Goal: Information Seeking & Learning: Understand process/instructions

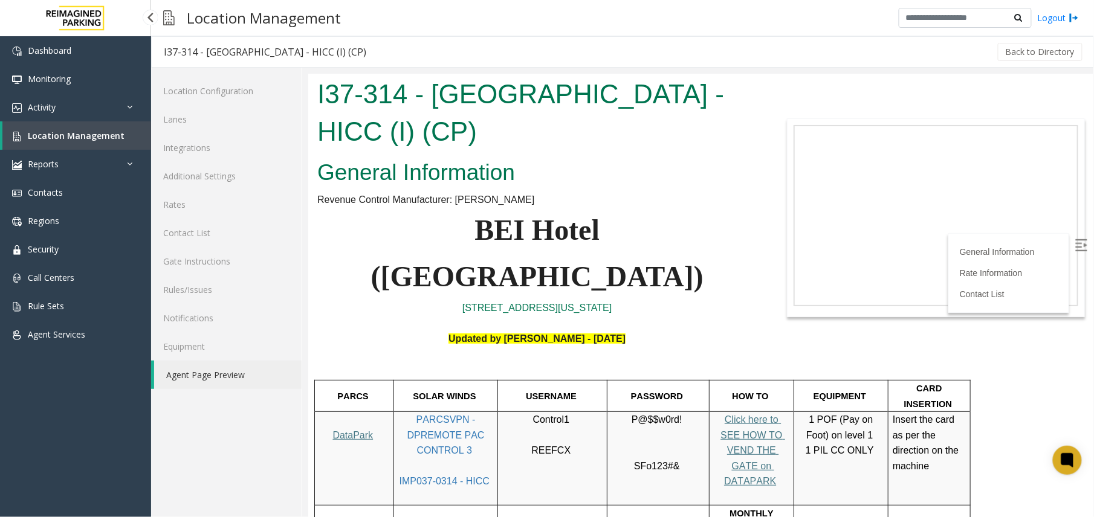
click at [79, 143] on link "Location Management" at bounding box center [76, 135] width 149 height 28
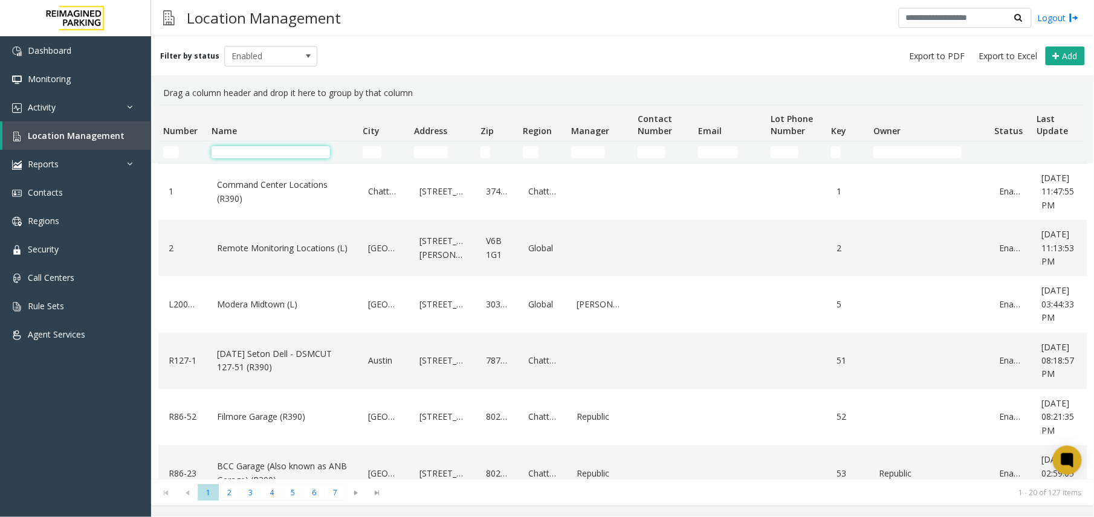
click at [280, 149] on input "Name Filter" at bounding box center [270, 152] width 118 height 12
type input "*"
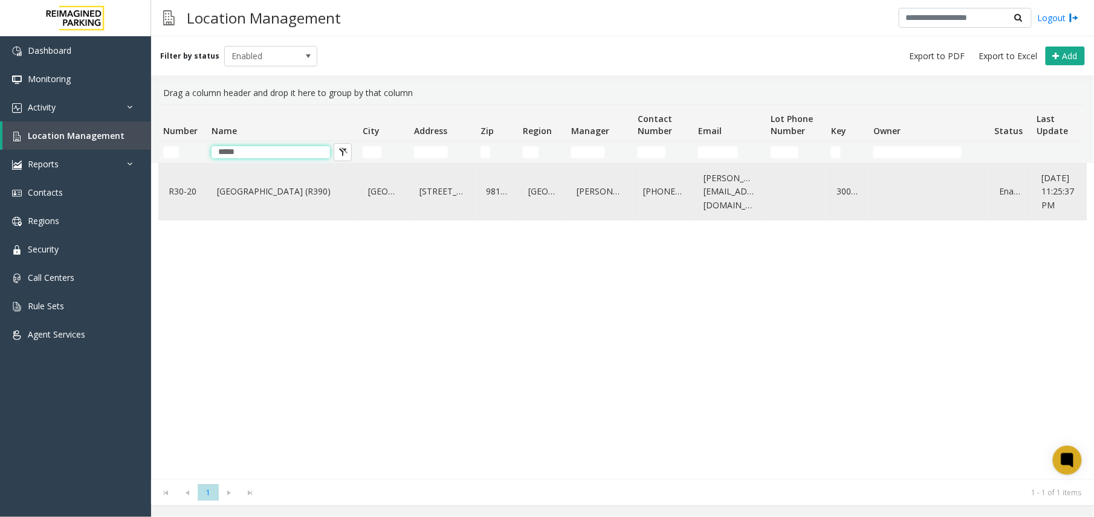
type input "*****"
click at [273, 184] on link "Green Lake Village (R390)" at bounding box center [282, 191] width 137 height 19
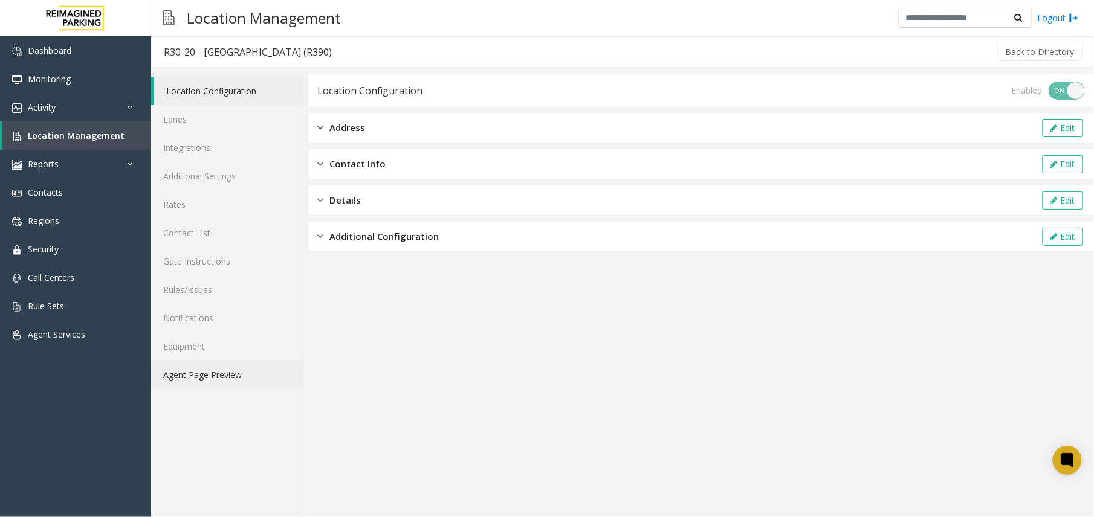
click at [256, 371] on link "Agent Page Preview" at bounding box center [226, 375] width 150 height 28
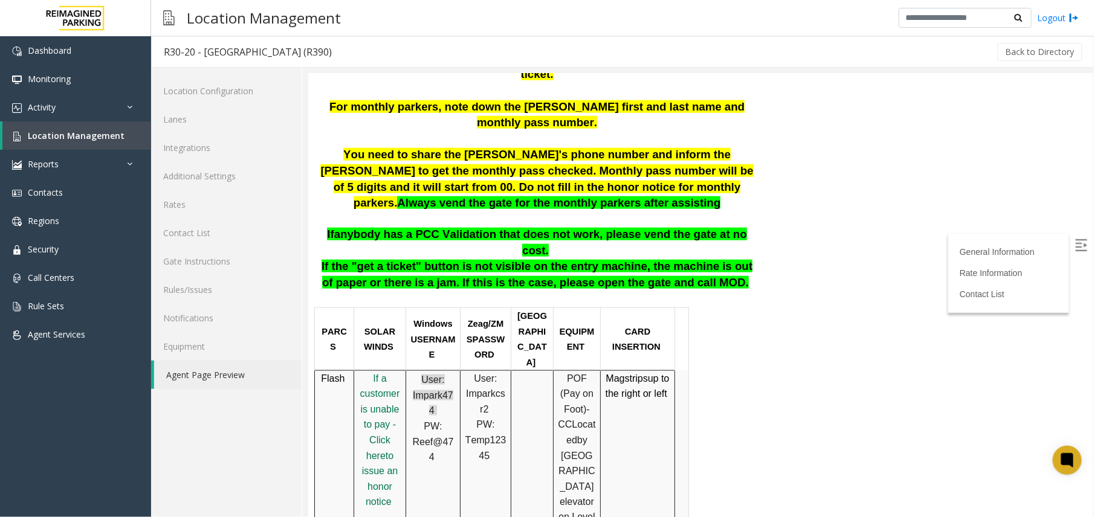
scroll to position [483, 0]
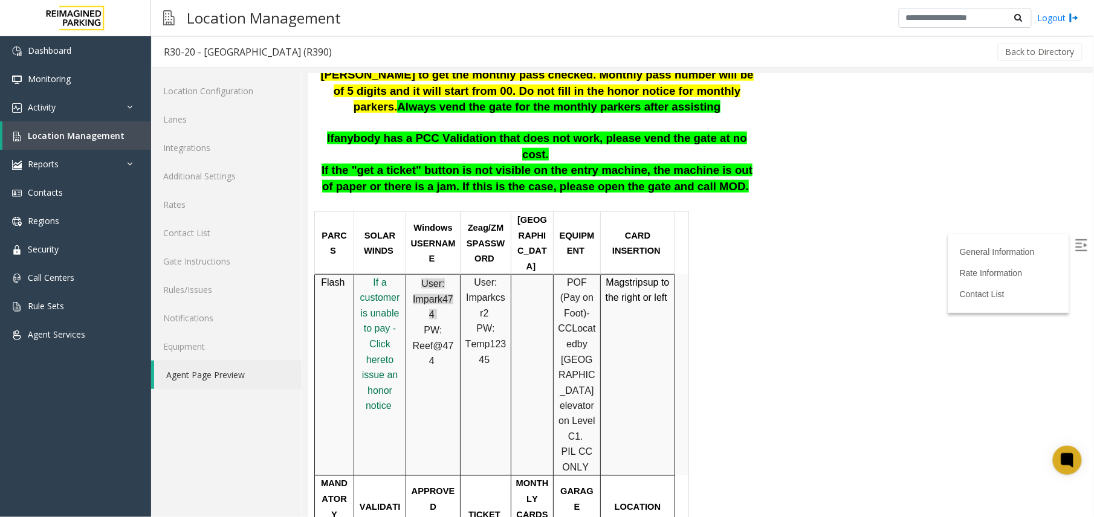
drag, startPoint x: 471, startPoint y: 419, endPoint x: 491, endPoint y: 456, distance: 41.1
drag, startPoint x: 605, startPoint y: 160, endPoint x: 645, endPoint y: 200, distance: 56.8
click at [645, 274] on td "Mag strips up to the right or left" at bounding box center [637, 375] width 74 height 202
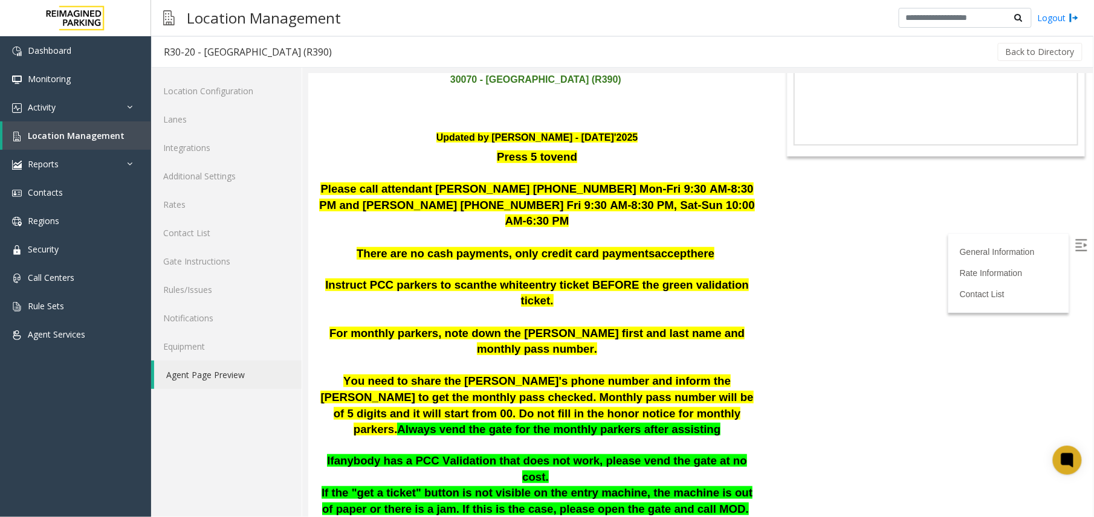
scroll to position [242, 0]
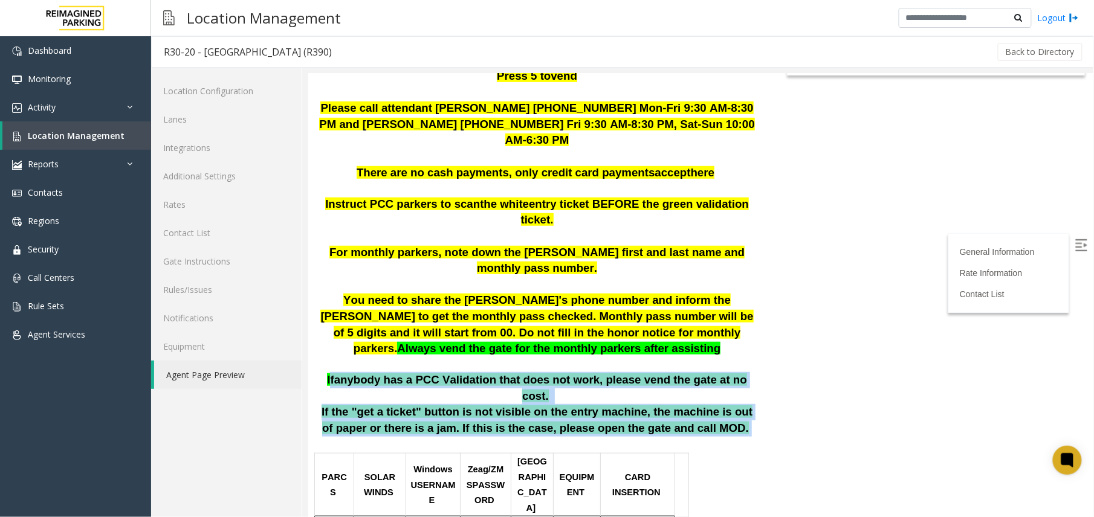
drag, startPoint x: 338, startPoint y: 282, endPoint x: 705, endPoint y: 320, distance: 368.7
click at [468, 405] on span "If the "get a ticket" button is not visible on the entry machine, the machine i…" at bounding box center [536, 419] width 431 height 29
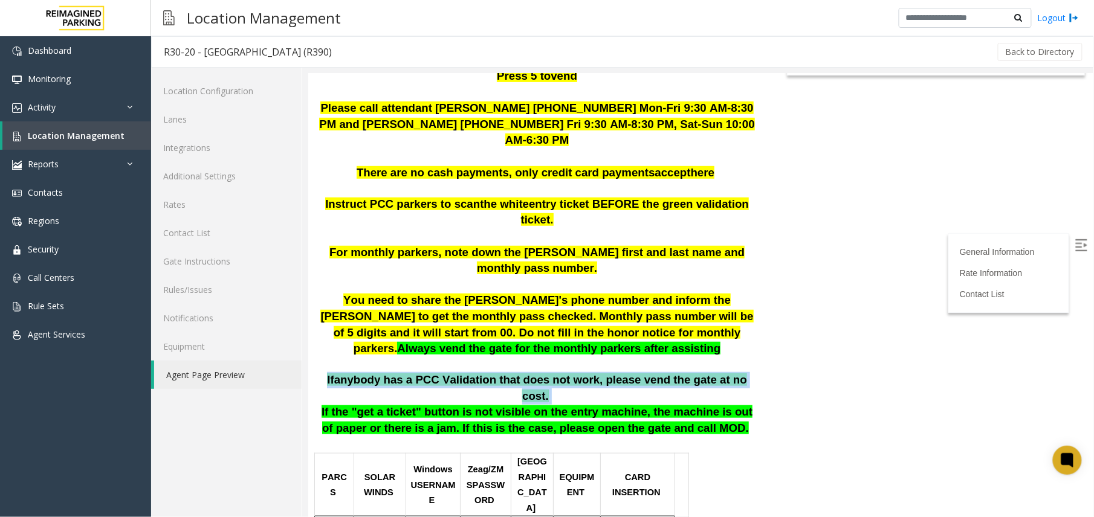
drag, startPoint x: 332, startPoint y: 288, endPoint x: 743, endPoint y: 285, distance: 410.9
click at [743, 372] on p "If anybody has a PCC Validation that does not work, please vend the gate at no …" at bounding box center [536, 388] width 439 height 32
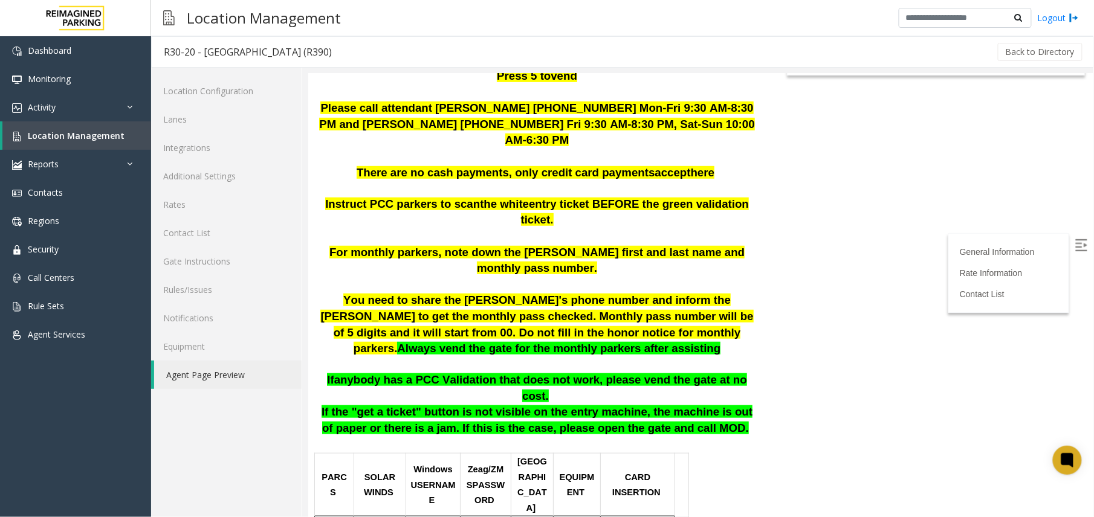
click at [522, 292] on p "You need to share the Aaron's phone number and inform the parker to get the mon…" at bounding box center [536, 332] width 439 height 80
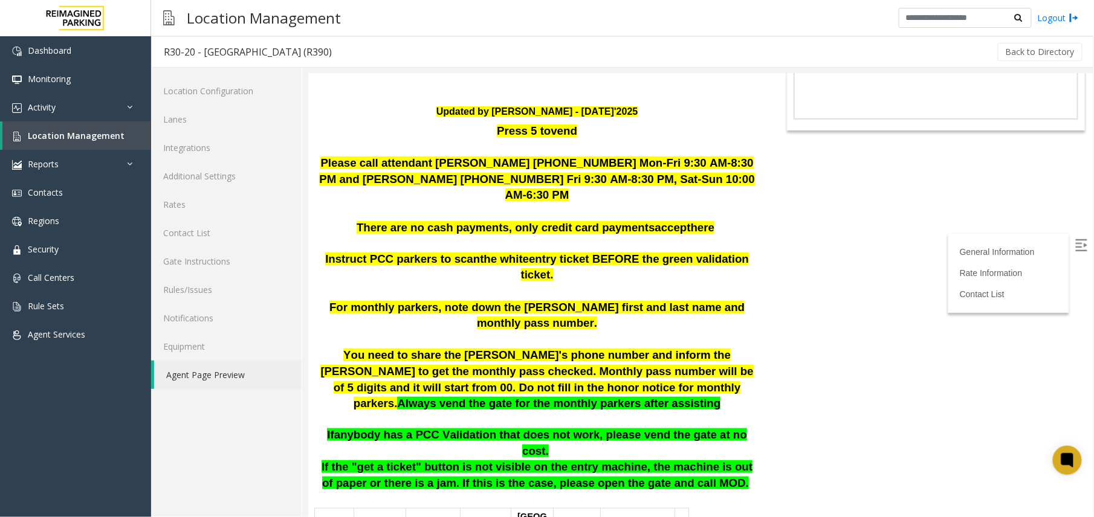
scroll to position [0, 0]
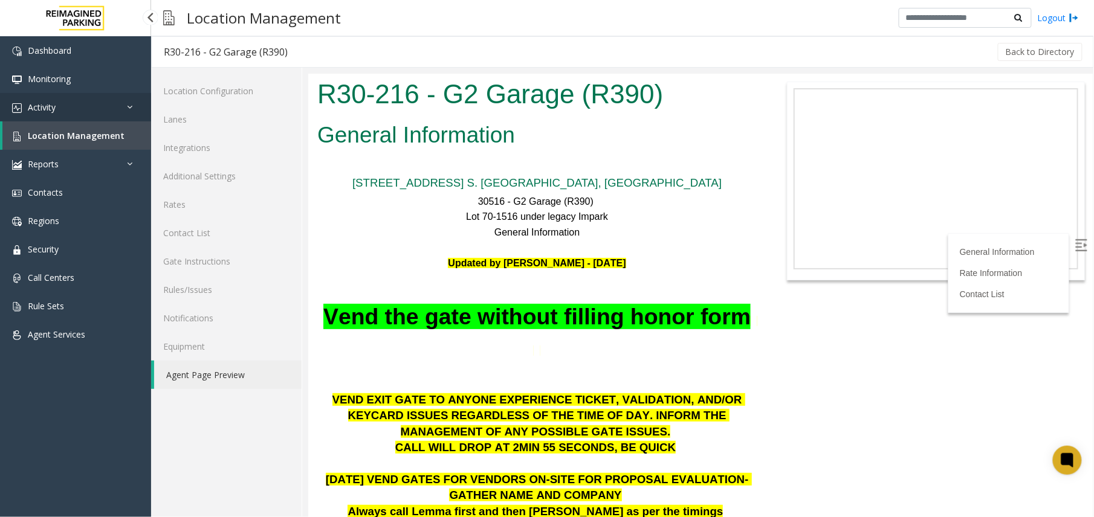
click at [119, 117] on link "Activity" at bounding box center [75, 107] width 151 height 28
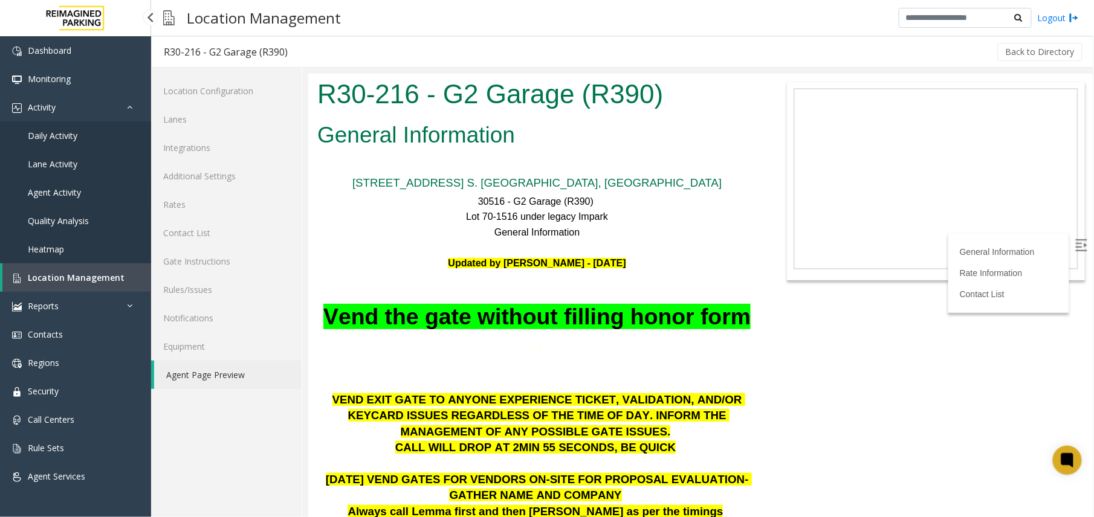
click at [63, 198] on link "Agent Activity" at bounding box center [75, 192] width 151 height 28
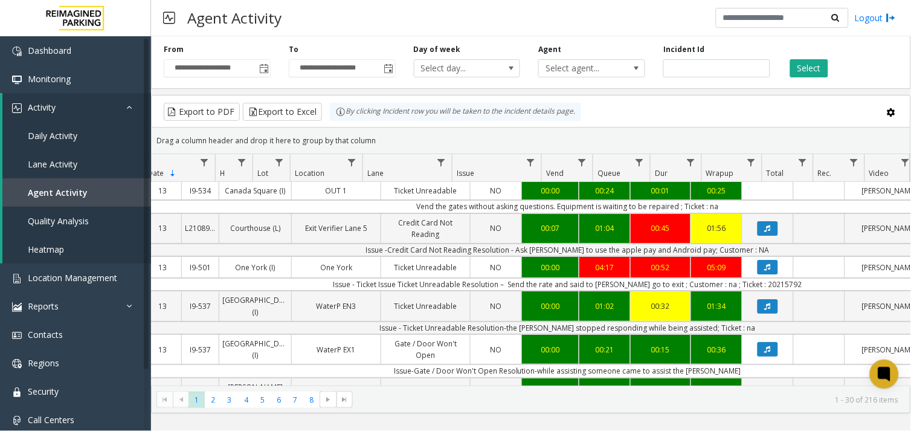
scroll to position [0, 157]
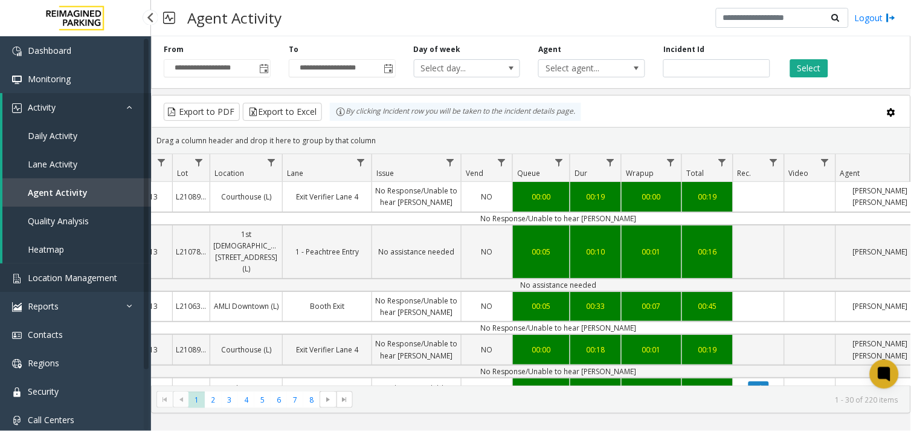
click at [65, 282] on span "Location Management" at bounding box center [72, 277] width 89 height 11
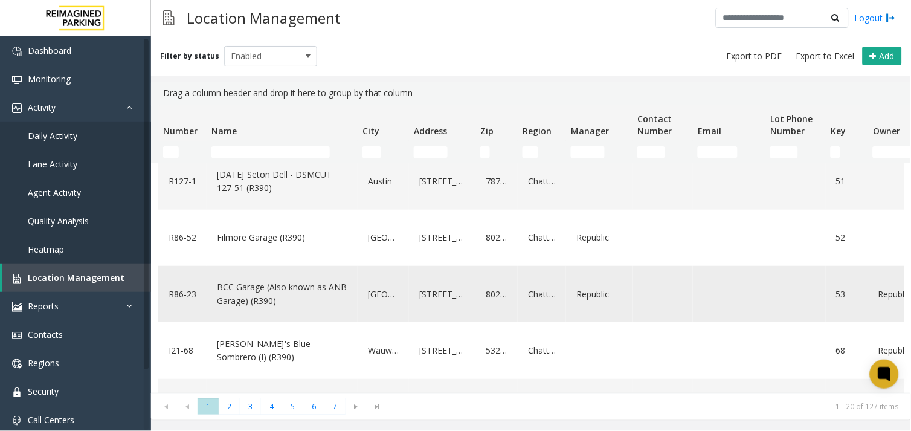
scroll to position [201, 0]
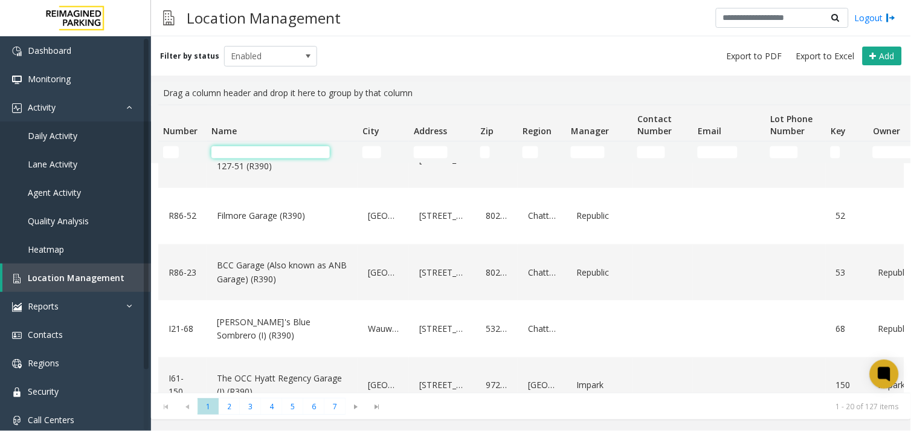
click at [260, 149] on input "Name Filter" at bounding box center [270, 152] width 118 height 12
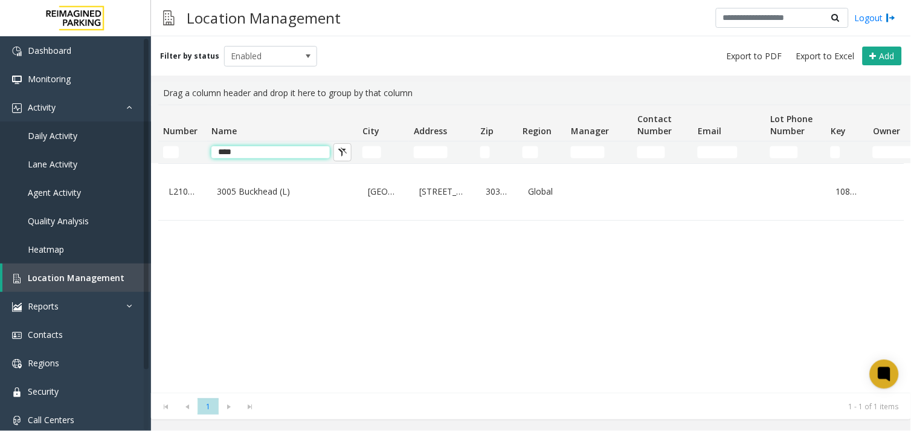
scroll to position [0, 0]
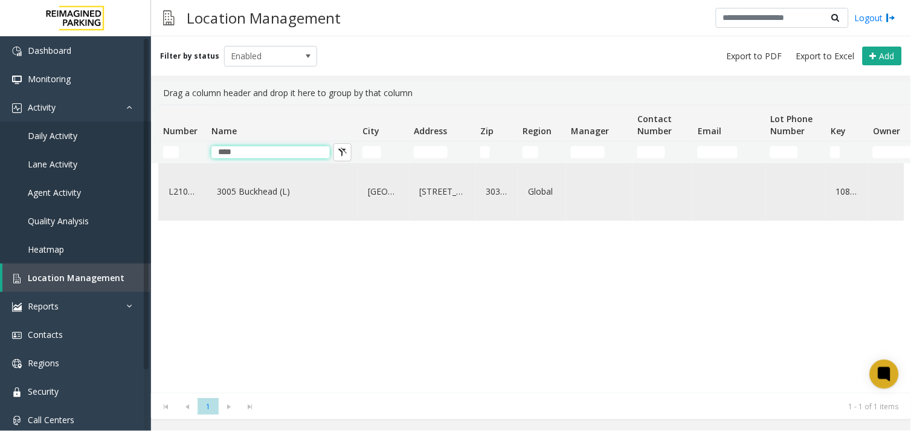
type input "****"
click at [236, 199] on link "3005 Buckhead (L)" at bounding box center [282, 191] width 137 height 19
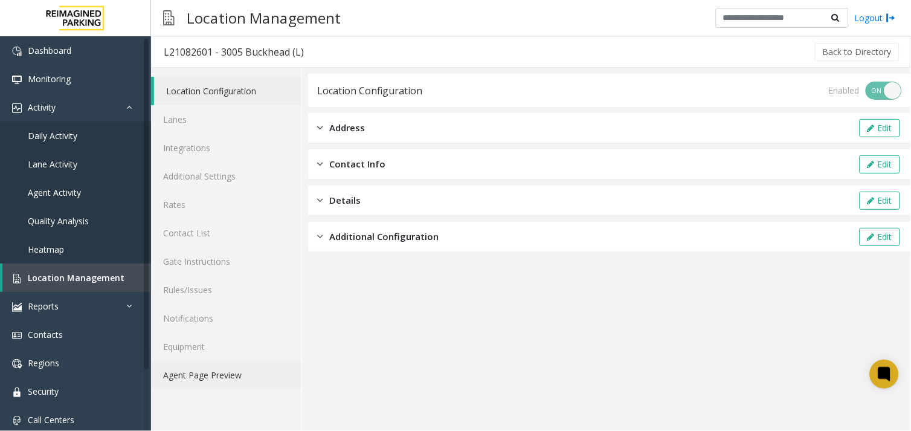
click at [248, 363] on link "Agent Page Preview" at bounding box center [226, 375] width 150 height 28
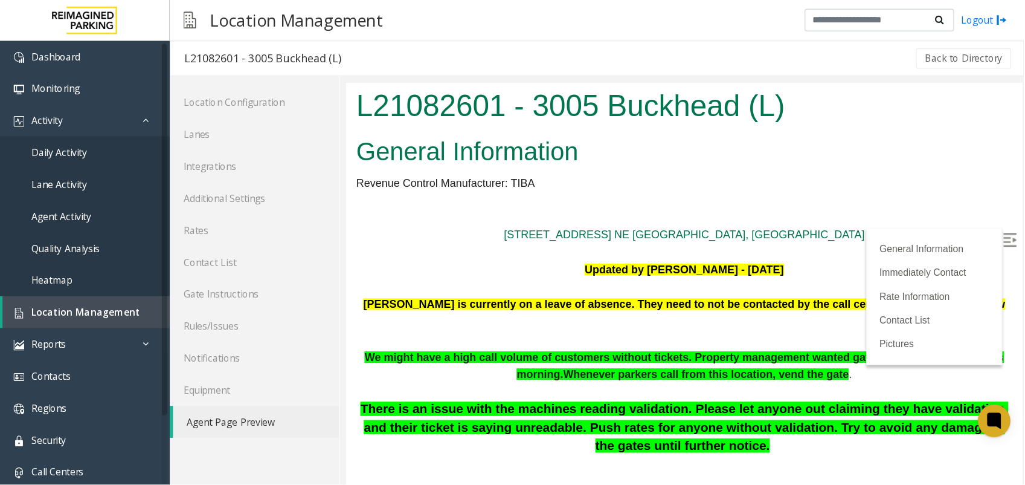
scroll to position [134, 0]
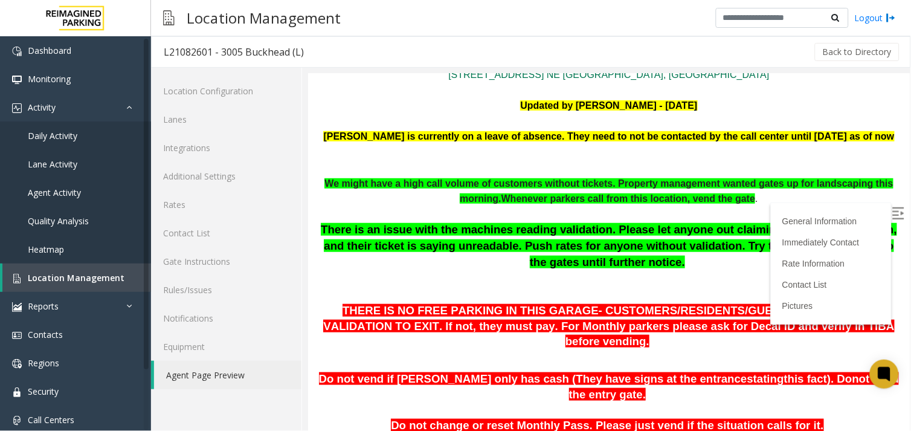
click at [892, 210] on img at bounding box center [898, 213] width 12 height 12
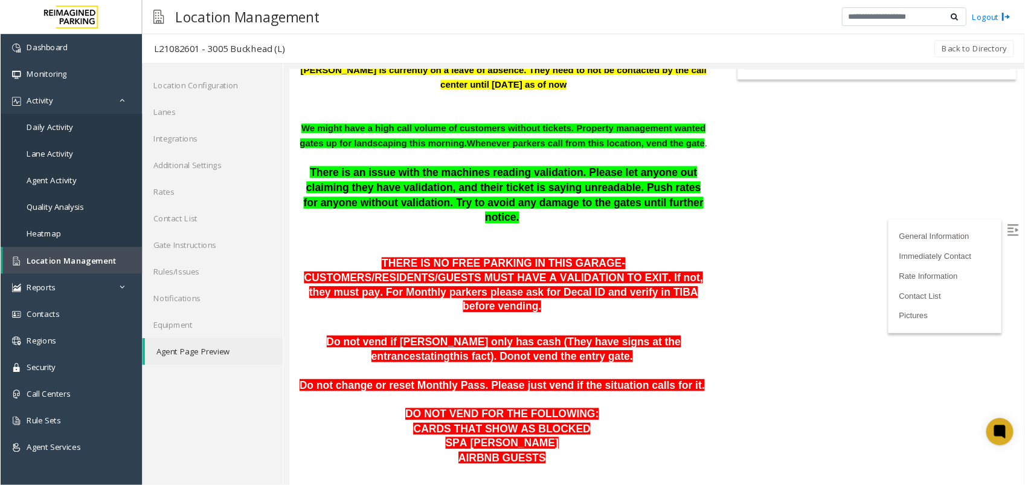
scroll to position [242, 0]
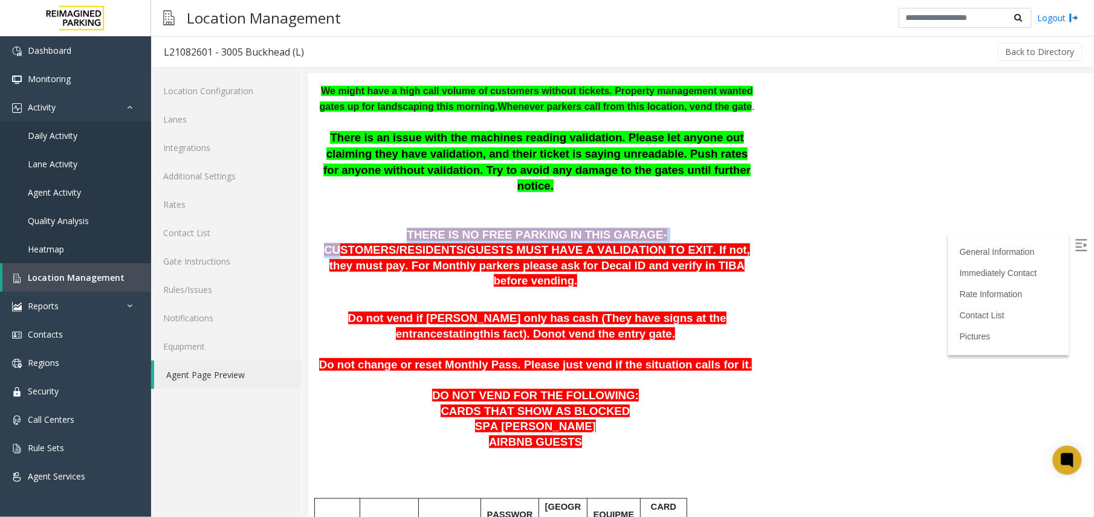
drag, startPoint x: 320, startPoint y: 228, endPoint x: 546, endPoint y: 236, distance: 226.7
click at [546, 236] on span "THERE IS NO FREE PARKING IN THIS GARAGE- CUSTOMERS/RESIDENTS/GUESTS MUST HAVE A…" at bounding box center [536, 257] width 426 height 59
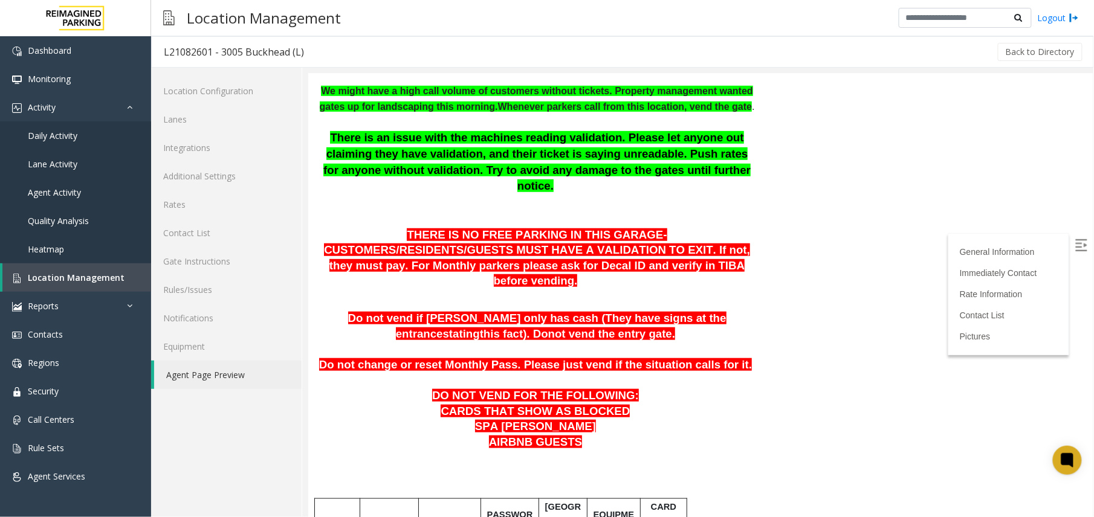
drag, startPoint x: 546, startPoint y: 236, endPoint x: 581, endPoint y: 231, distance: 34.8
click at [586, 231] on span "THERE IS NO FREE PARKING IN THIS GARAGE- CUSTOMERS/RESIDENTS/GUESTS MUST HAVE A…" at bounding box center [536, 257] width 426 height 59
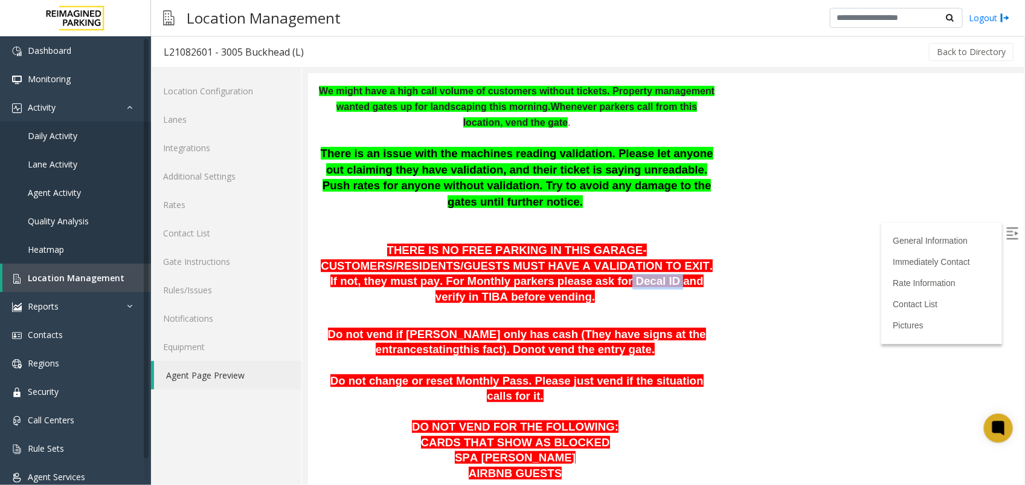
drag, startPoint x: 442, startPoint y: 277, endPoint x: 486, endPoint y: 282, distance: 45.0
click at [486, 282] on span "THERE IS NO FREE PARKING IN THIS GARAGE- CUSTOMERS/RESIDENTS/GUESTS MUST HAVE A…" at bounding box center [516, 272] width 392 height 59
drag, startPoint x: 486, startPoint y: 282, endPoint x: 482, endPoint y: 292, distance: 10.8
click at [482, 304] on p at bounding box center [516, 312] width 399 height 16
drag, startPoint x: 504, startPoint y: 285, endPoint x: 617, endPoint y: 285, distance: 113.0
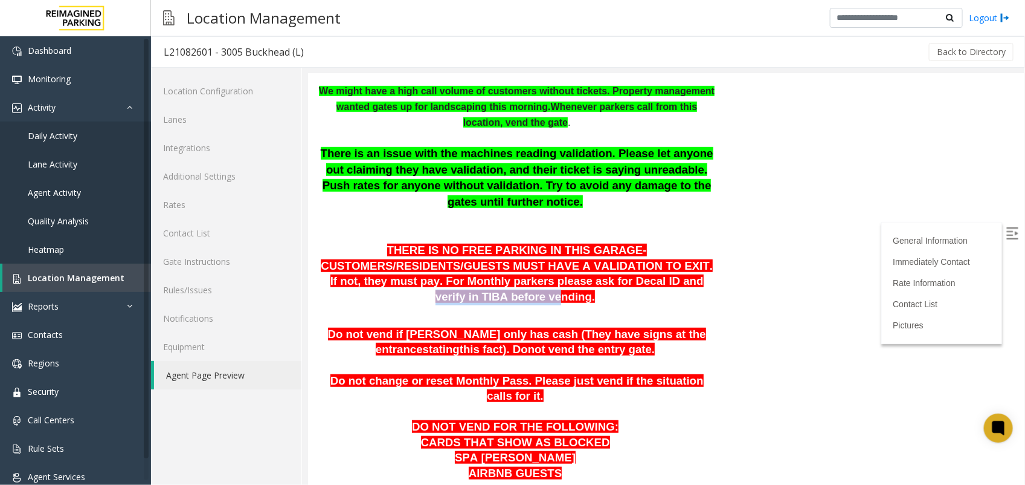
click at [617, 285] on span "THERE IS NO FREE PARKING IN THIS GARAGE- CUSTOMERS/RESIDENTS/GUESTS MUST HAVE A…" at bounding box center [516, 272] width 392 height 59
click at [339, 327] on span "Do not vend if parker only has cash (They have signs at the entrance" at bounding box center [516, 341] width 378 height 28
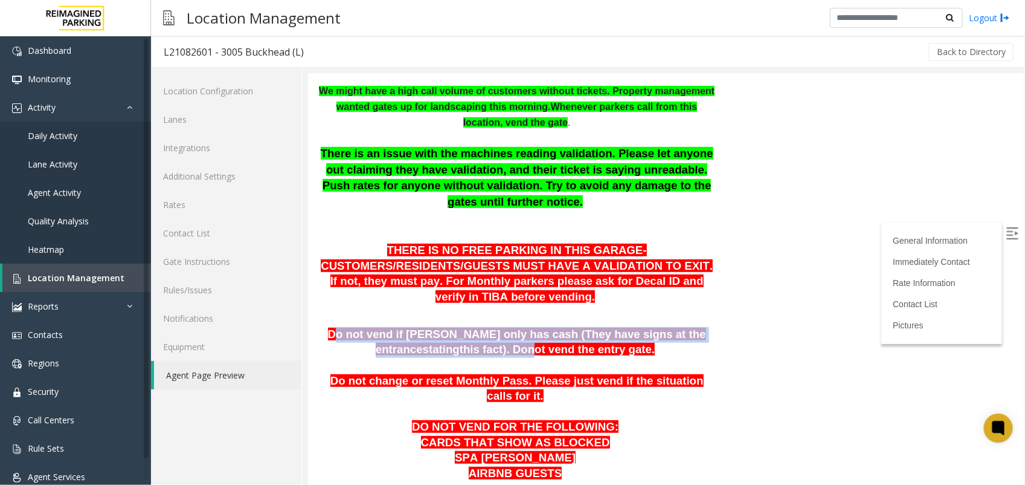
drag, startPoint x: 332, startPoint y: 316, endPoint x: 477, endPoint y: 329, distance: 145.0
click at [477, 329] on span "Do not vend if parker only has cash (They have signs at the entrance stating th…" at bounding box center [516, 341] width 378 height 28
click at [528, 342] on span "not vend the entry gate." at bounding box center [591, 348] width 127 height 13
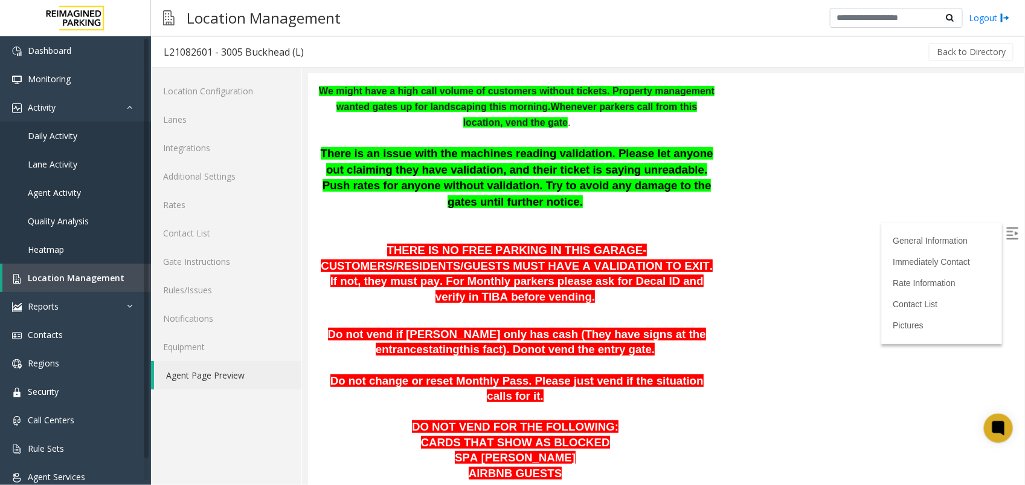
click at [507, 327] on p "Do not vend if parker only has cash (They have signs at the entrance stating th…" at bounding box center [516, 341] width 399 height 31
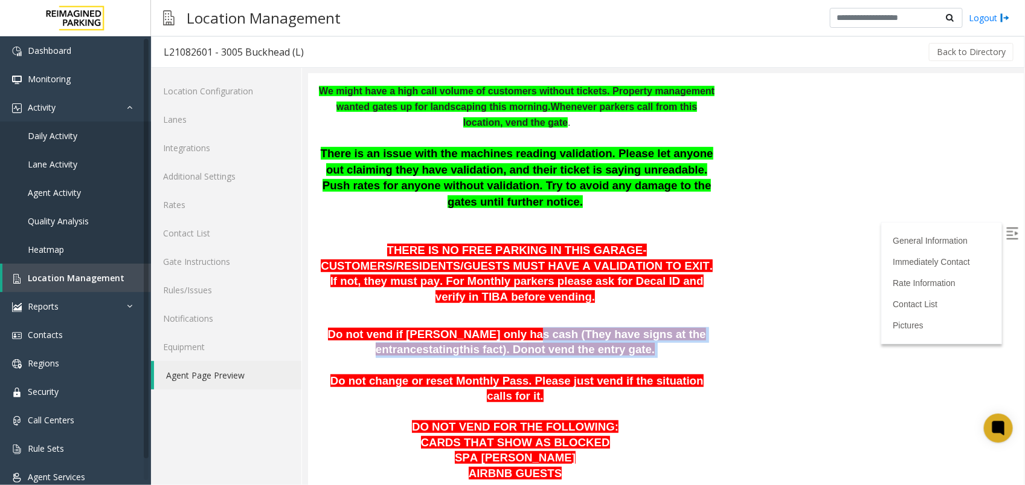
drag, startPoint x: 495, startPoint y: 317, endPoint x: 598, endPoint y: 339, distance: 105.7
click at [598, 339] on p "Do not vend if parker only has cash (They have signs at the entrance stating th…" at bounding box center [516, 341] width 399 height 31
drag, startPoint x: 598, startPoint y: 339, endPoint x: 697, endPoint y: 331, distance: 99.5
click at [697, 331] on p "Do not vend if parker only has cash (They have signs at the entrance stating th…" at bounding box center [516, 341] width 399 height 31
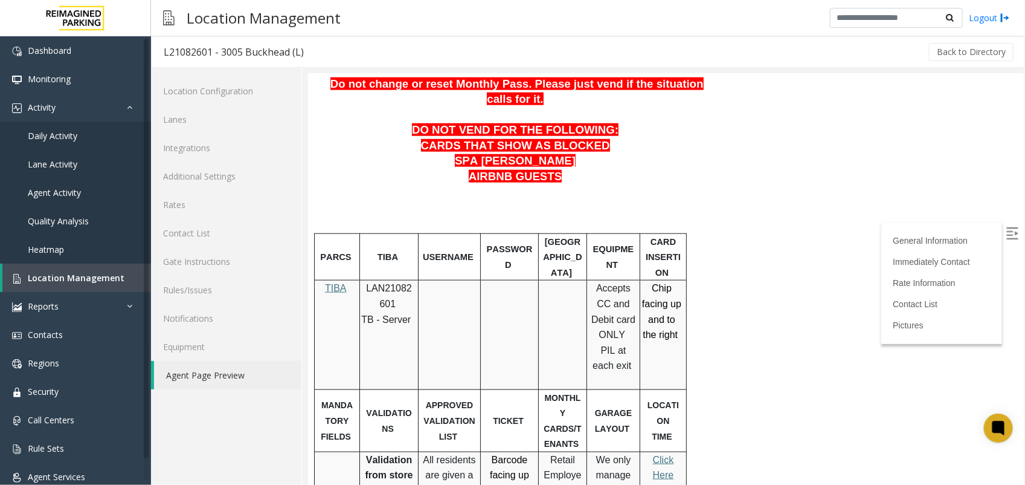
scroll to position [544, 0]
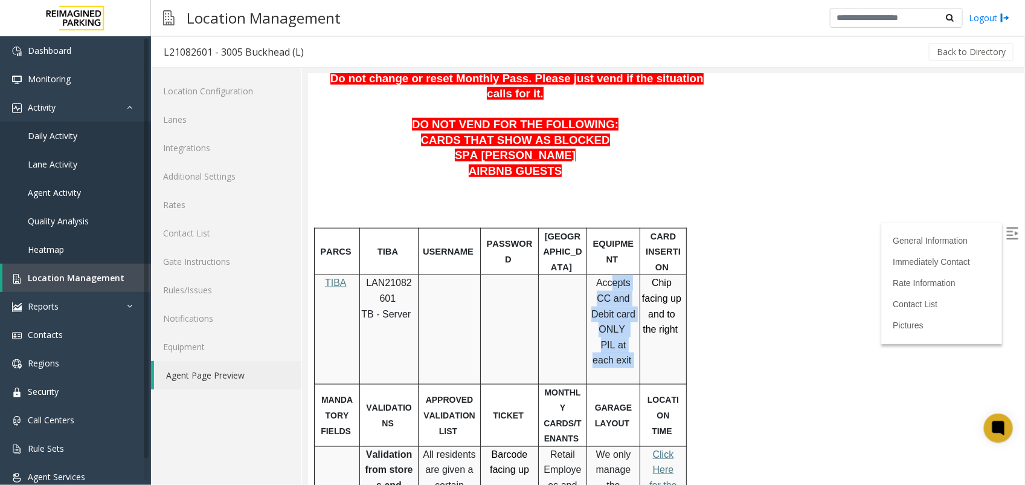
drag, startPoint x: 605, startPoint y: 256, endPoint x: 630, endPoint y: 319, distance: 68.1
click at [630, 319] on p "Accepts CC and Debit card ONLY PIL at each exit" at bounding box center [613, 320] width 44 height 93
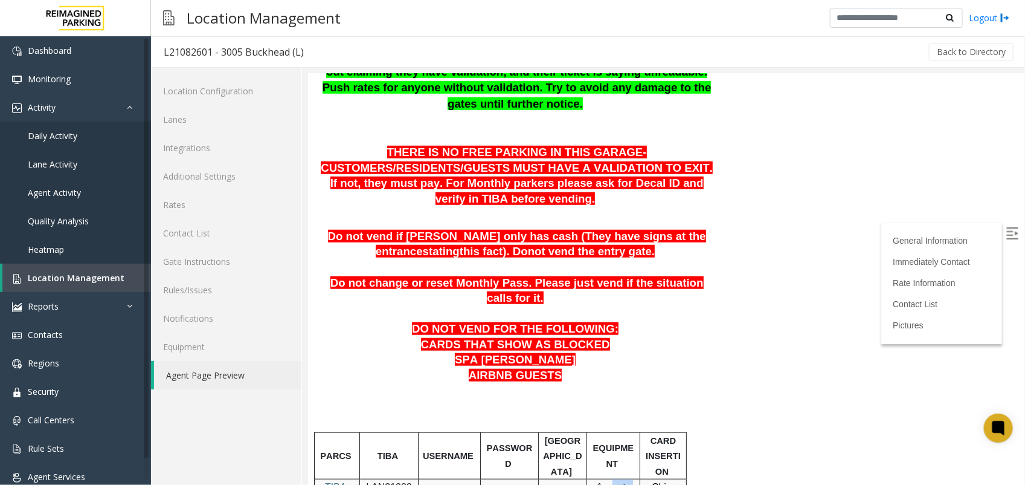
scroll to position [317, 0]
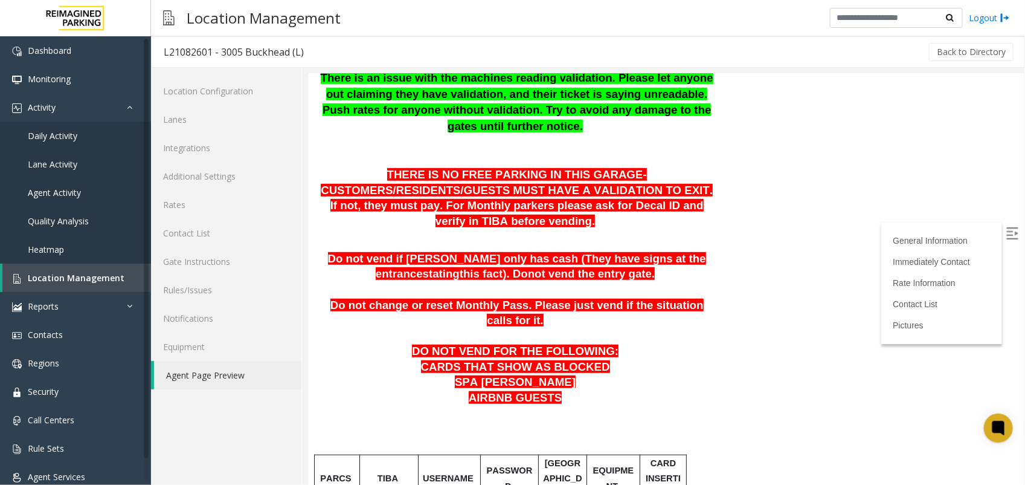
click at [494, 282] on p at bounding box center [516, 290] width 399 height 16
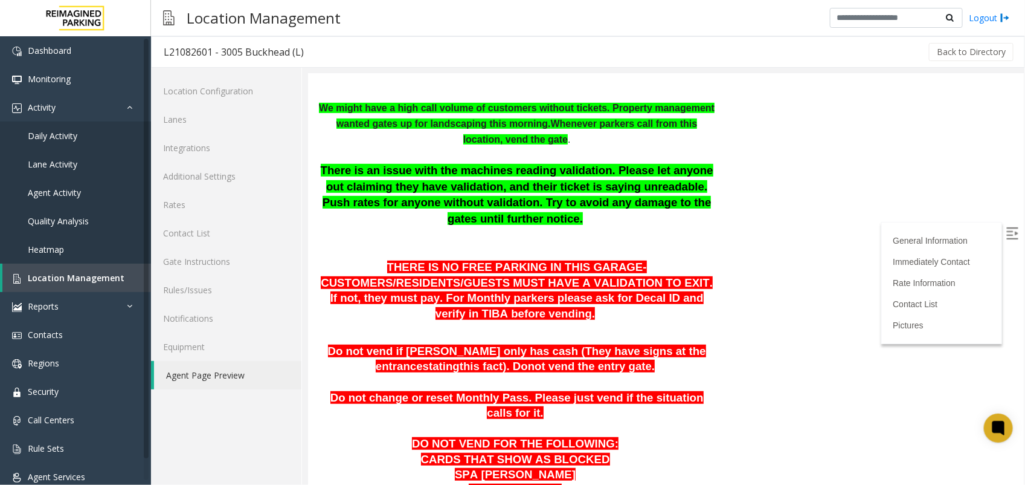
scroll to position [242, 0]
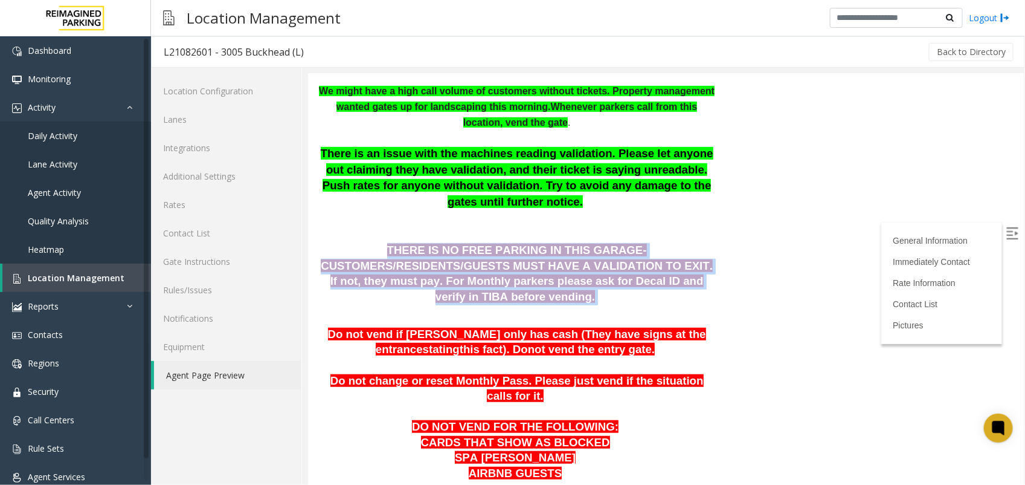
drag, startPoint x: 326, startPoint y: 250, endPoint x: 468, endPoint y: 295, distance: 149.2
drag, startPoint x: 468, startPoint y: 295, endPoint x: 483, endPoint y: 302, distance: 16.8
click at [483, 304] on p at bounding box center [516, 312] width 399 height 16
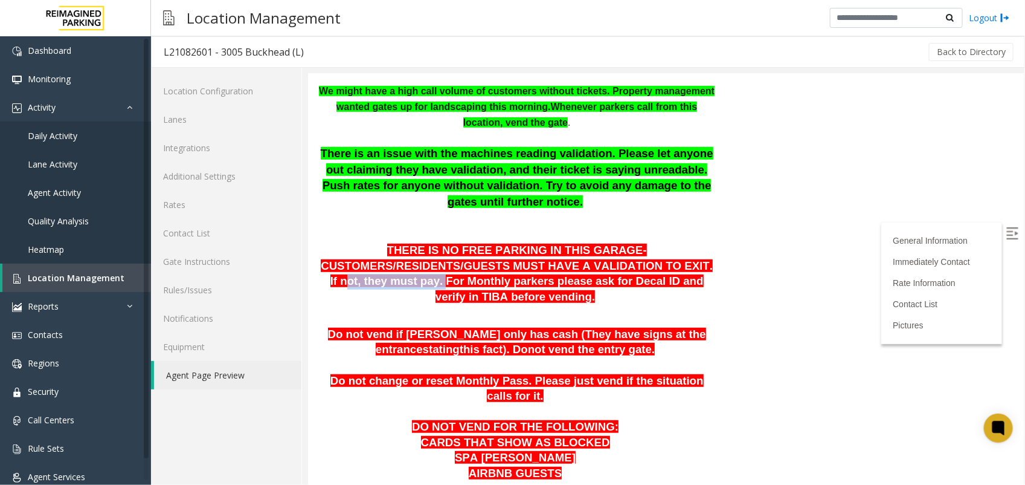
drag, startPoint x: 517, startPoint y: 265, endPoint x: 601, endPoint y: 269, distance: 84.7
click at [601, 269] on span "THERE IS NO FREE PARKING IN THIS GARAGE- CUSTOMERS/RESIDENTS/GUESTS MUST HAVE A…" at bounding box center [516, 272] width 392 height 59
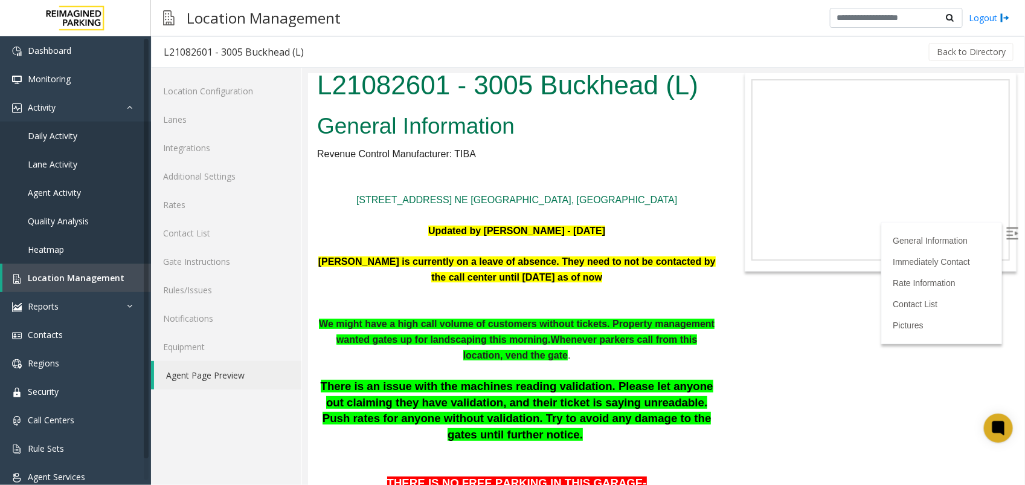
scroll to position [0, 0]
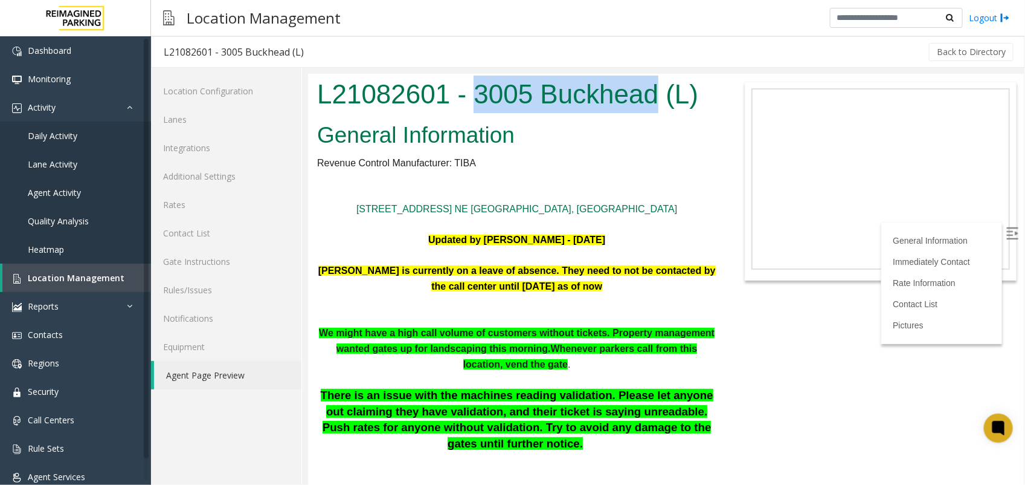
drag, startPoint x: 471, startPoint y: 89, endPoint x: 653, endPoint y: 98, distance: 182.7
click at [653, 98] on h1 "L21082601 - 3005 Buckhead (L)" at bounding box center [516, 93] width 399 height 37
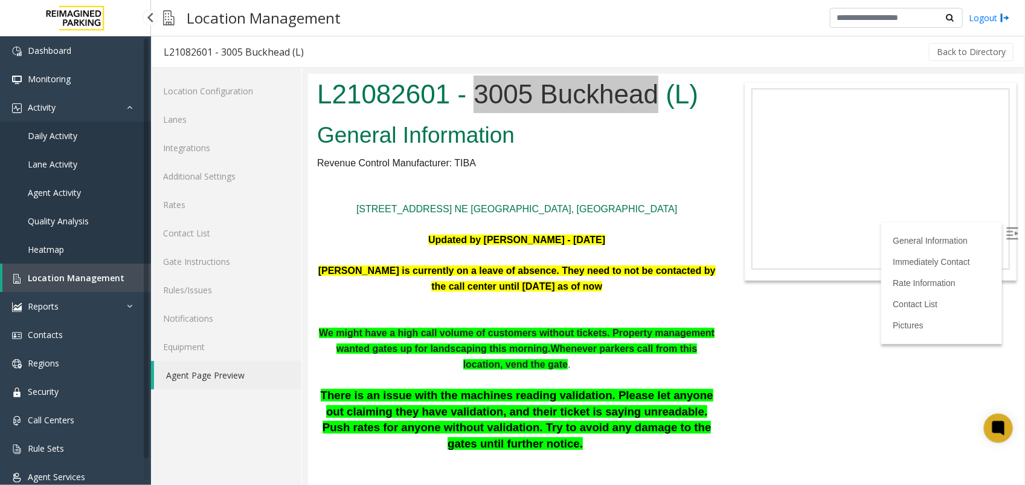
click at [85, 276] on span "Location Management" at bounding box center [76, 277] width 97 height 11
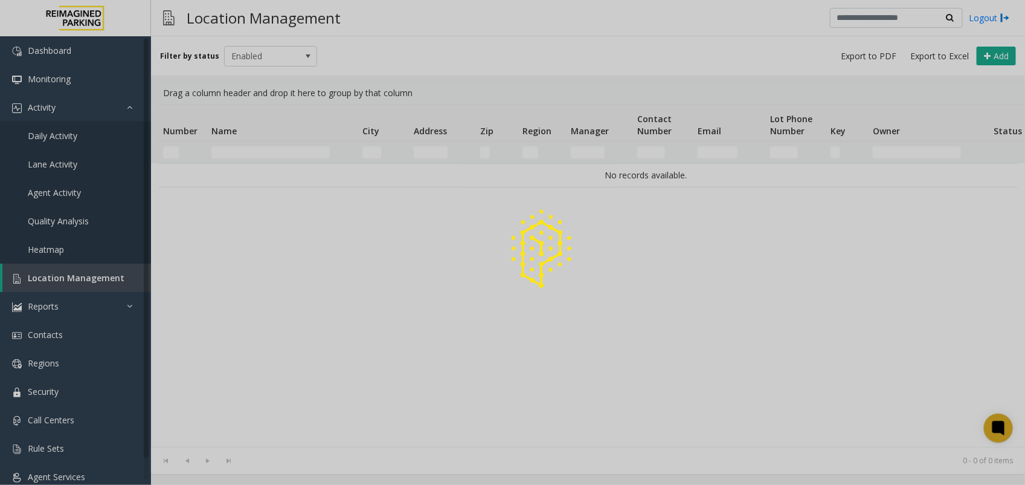
click at [285, 152] on div at bounding box center [512, 242] width 1025 height 485
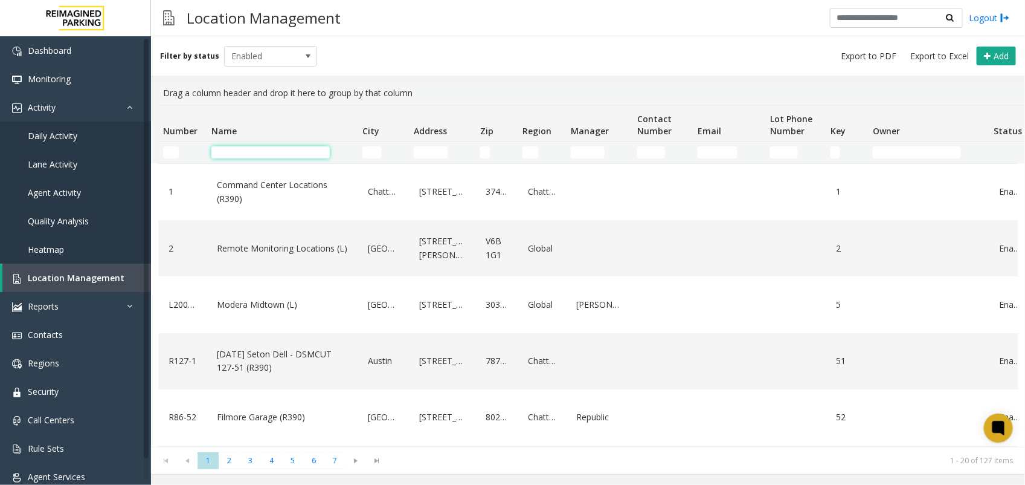
click at [285, 152] on input "Name Filter" at bounding box center [270, 152] width 118 height 12
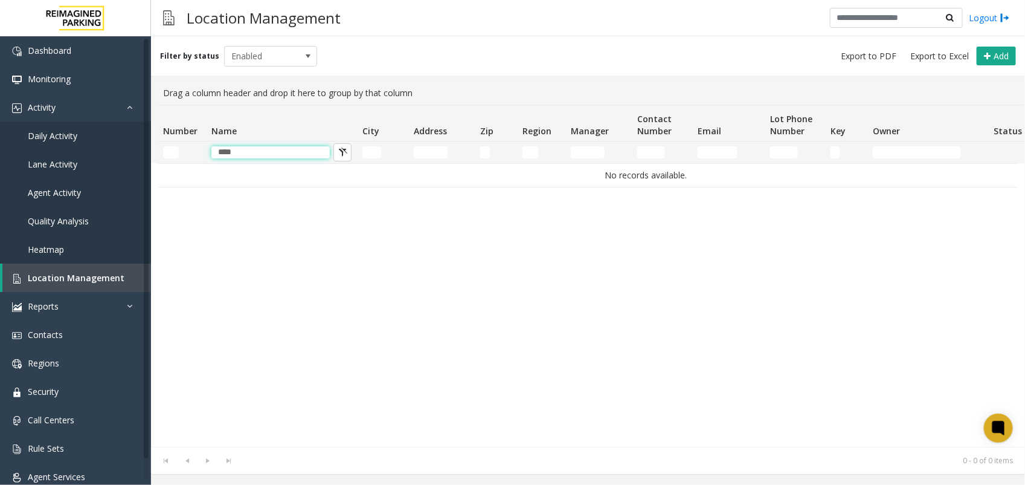
type input "**"
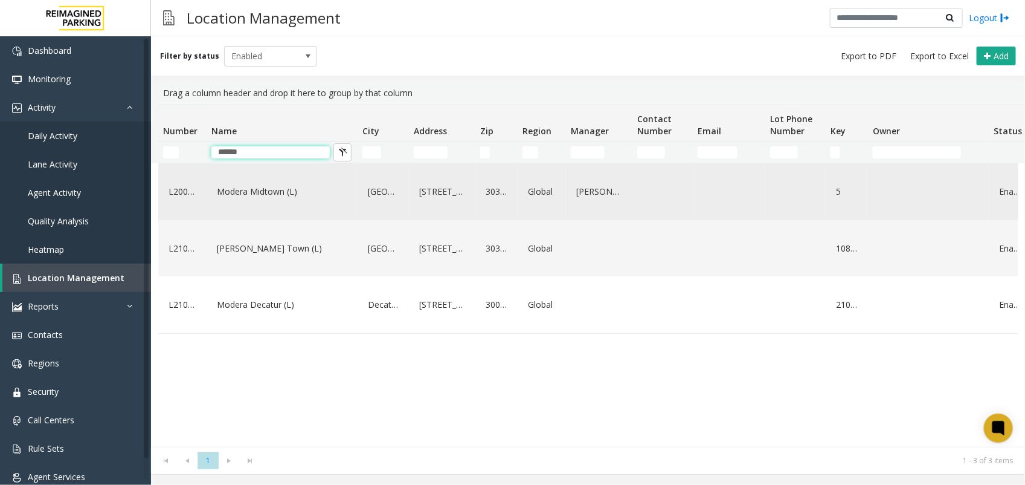
type input "******"
click at [272, 188] on link "Modera Midtown (L)" at bounding box center [282, 191] width 137 height 19
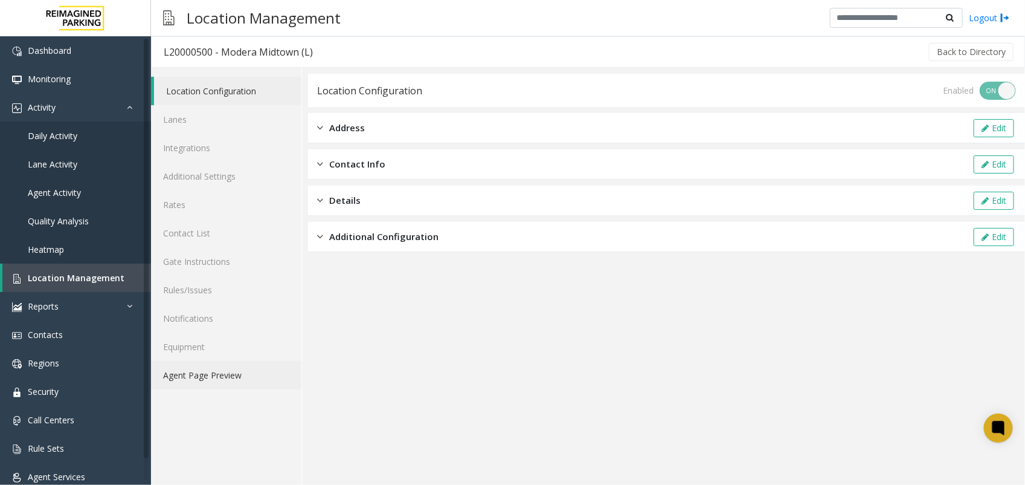
click at [197, 376] on link "Agent Page Preview" at bounding box center [226, 375] width 150 height 28
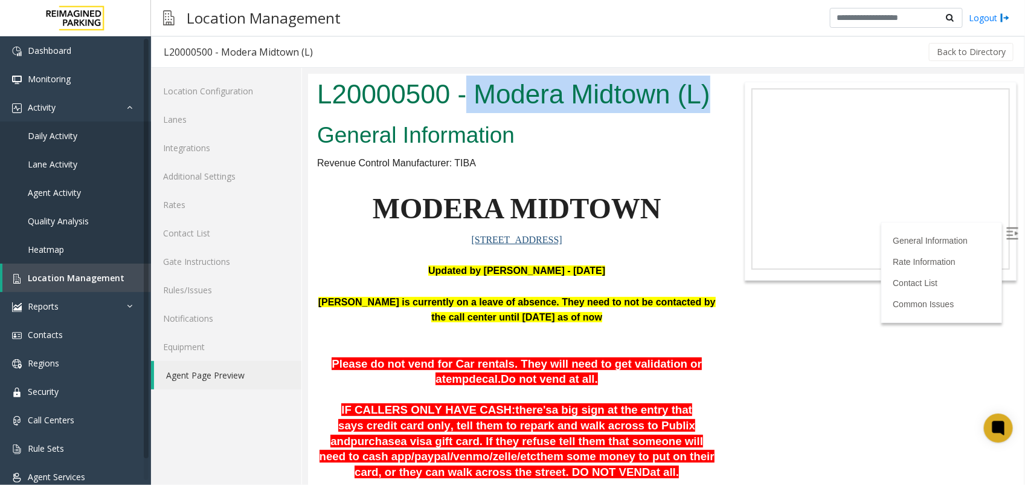
drag, startPoint x: 465, startPoint y: 98, endPoint x: 484, endPoint y: 147, distance: 52.6
click at [484, 112] on h1 "L20000500 - Modera Midtown (L)" at bounding box center [516, 93] width 399 height 37
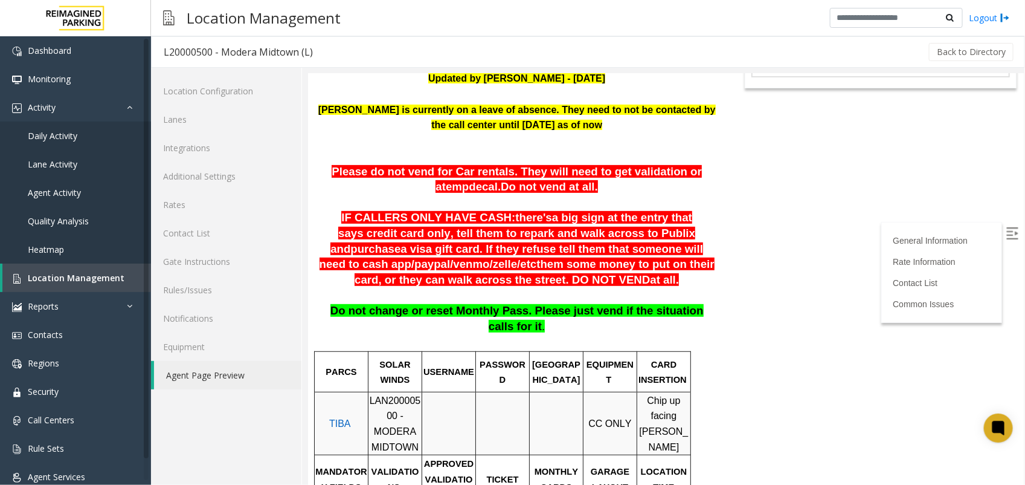
scroll to position [227, 0]
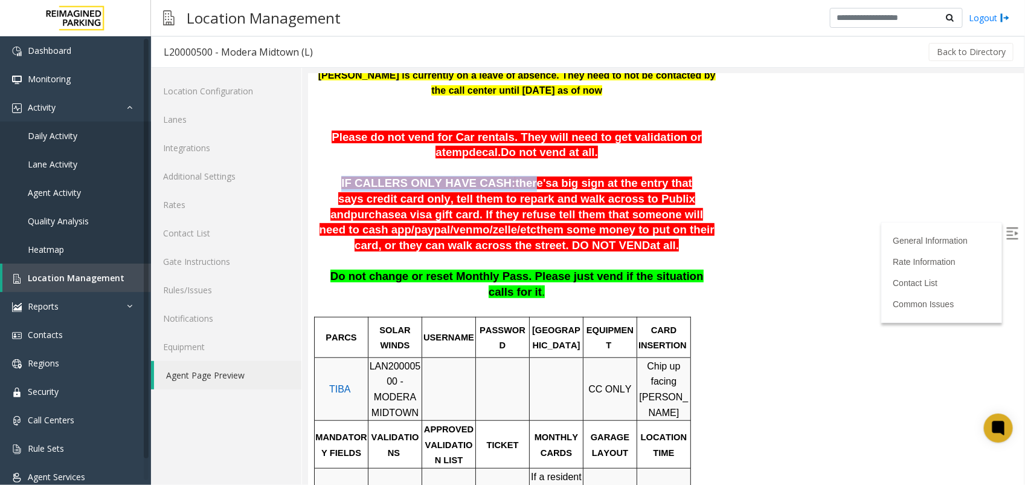
drag, startPoint x: 324, startPoint y: 216, endPoint x: 485, endPoint y: 228, distance: 160.5
click at [485, 228] on p "IF CALLERS ONLY HAVE CASH: there's a big sign at the entry that says credit car…" at bounding box center [516, 213] width 399 height 77
drag, startPoint x: 485, startPoint y: 228, endPoint x: 423, endPoint y: 233, distance: 61.9
click at [423, 219] on span "a big sign at the entry that says credit card only, tell them to repark and wal…" at bounding box center [512, 198] width 365 height 44
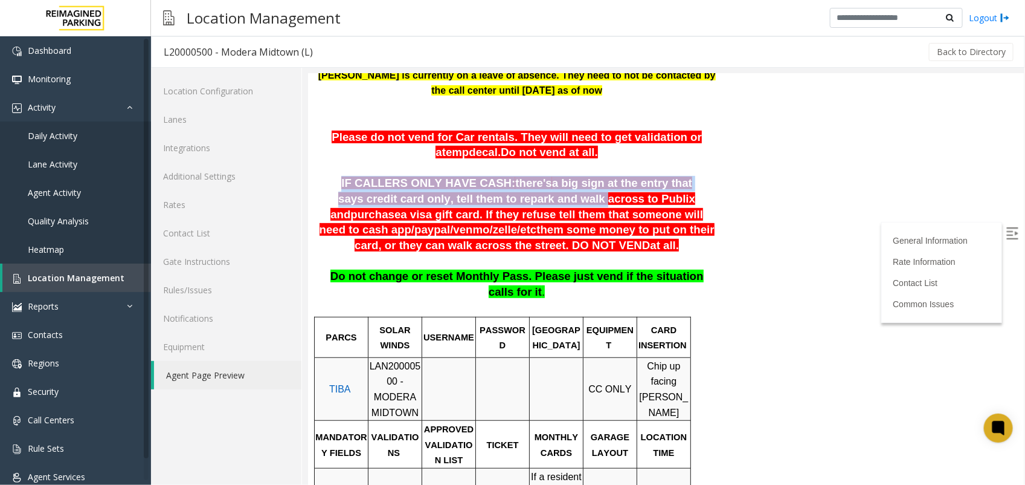
drag, startPoint x: 320, startPoint y: 220, endPoint x: 479, endPoint y: 229, distance: 158.6
click at [479, 229] on p "IF CALLERS ONLY HAVE CASH: there's a big sign at the entry that says credit car…" at bounding box center [516, 213] width 399 height 77
click at [515, 189] on span "there's" at bounding box center [533, 182] width 36 height 13
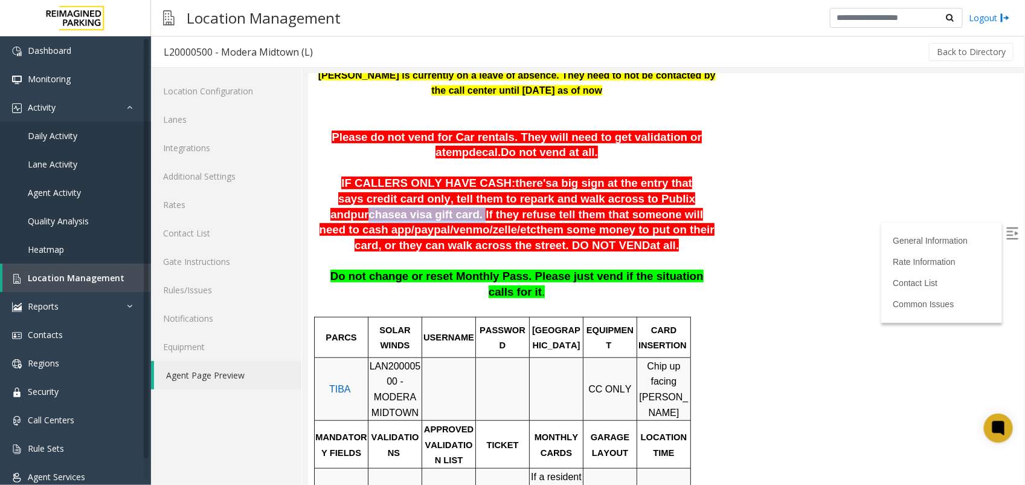
drag, startPoint x: 695, startPoint y: 238, endPoint x: 596, endPoint y: 237, distance: 98.5
click at [596, 237] on span "IF CALLERS ONLY HAVE CASH: there's a big sign at the entry that says credit car…" at bounding box center [516, 213] width 395 height 74
drag, startPoint x: 596, startPoint y: 237, endPoint x: 674, endPoint y: 261, distance: 81.4
click at [674, 251] on span "them some money to put on their card, or they can walk across the street. DO NO…" at bounding box center [534, 236] width 360 height 28
drag, startPoint x: 347, startPoint y: 253, endPoint x: 477, endPoint y: 259, distance: 129.4
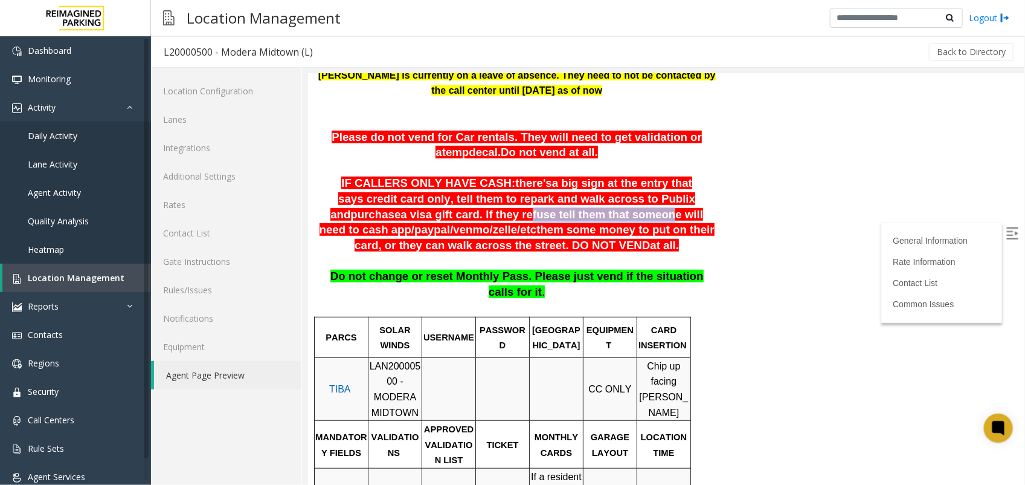
click at [477, 236] on span "a visa gift card. If they refuse tell them that someone will need to cash app/" at bounding box center [511, 221] width 384 height 28
drag, startPoint x: 477, startPoint y: 259, endPoint x: 569, endPoint y: 252, distance: 92.1
click at [569, 236] on span "a visa gift card. If they refuse tell them that someone will need to cash app/" at bounding box center [511, 221] width 384 height 28
click at [415, 251] on span "them some money to put on their card, or they can walk across the street. DO NO…" at bounding box center [534, 236] width 360 height 28
drag, startPoint x: 332, startPoint y: 271, endPoint x: 383, endPoint y: 265, distance: 51.1
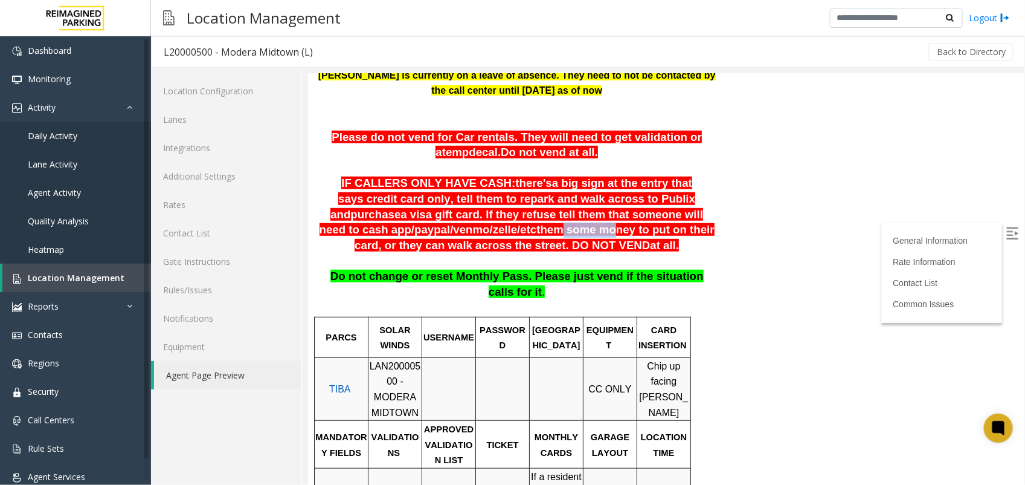
click at [383, 251] on span "them some money to put on their card, or they can walk across the street. DO NO…" at bounding box center [534, 236] width 360 height 28
drag, startPoint x: 383, startPoint y: 265, endPoint x: 372, endPoint y: 270, distance: 12.2
click at [361, 251] on span "them some money to put on their card, or they can walk across the street. DO NO…" at bounding box center [534, 236] width 360 height 28
drag, startPoint x: 507, startPoint y: 267, endPoint x: 456, endPoint y: 268, distance: 51.4
click at [456, 251] on span "them some money to put on their card, or they can walk across the street. DO NO…" at bounding box center [534, 236] width 360 height 28
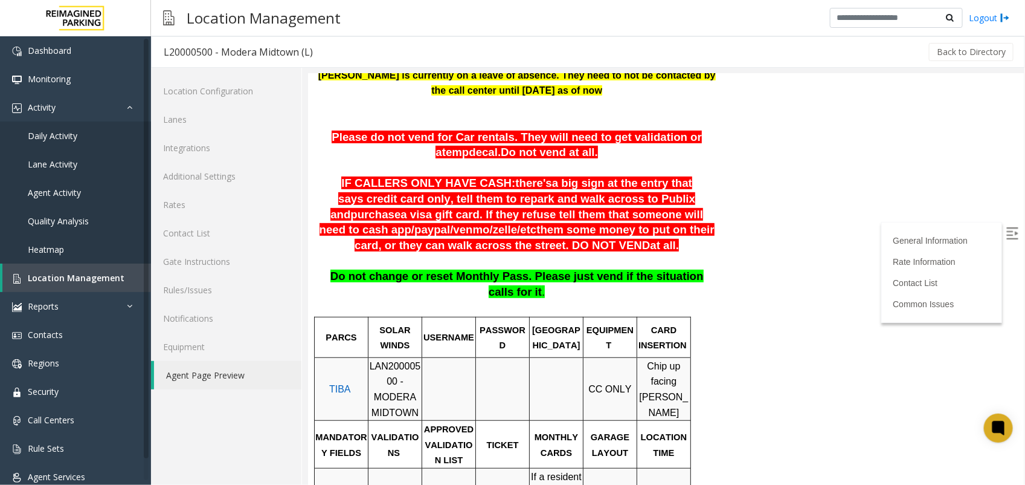
drag, startPoint x: 456, startPoint y: 268, endPoint x: 408, endPoint y: 283, distance: 49.5
click at [408, 253] on p "IF CALLERS ONLY HAVE CASH: there's a big sign at the entry that says credit car…" at bounding box center [516, 213] width 399 height 77
drag, startPoint x: 671, startPoint y: 267, endPoint x: 678, endPoint y: 286, distance: 20.1
click at [678, 253] on p "IF CALLERS ONLY HAVE CASH: there's a big sign at the entry that says credit car…" at bounding box center [516, 213] width 399 height 77
drag, startPoint x: 678, startPoint y: 286, endPoint x: 573, endPoint y: 245, distance: 112.1
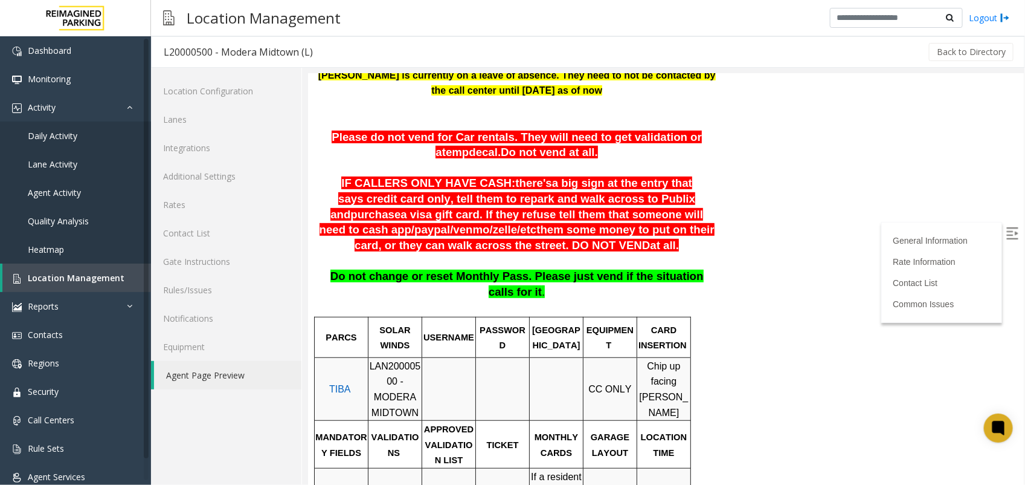
click at [573, 236] on span "a visa gift card. If they refuse tell them that someone will need to cash app/" at bounding box center [511, 221] width 384 height 28
drag, startPoint x: 557, startPoint y: 291, endPoint x: 351, endPoint y: 262, distance: 207.5
click at [351, 253] on p "IF CALLERS ONLY HAVE CASH: there's a big sign at the entry that says credit car…" at bounding box center [516, 213] width 399 height 77
click at [544, 219] on span "a big sign at the entry that says credit card only, tell them to repark and wal…" at bounding box center [512, 198] width 365 height 44
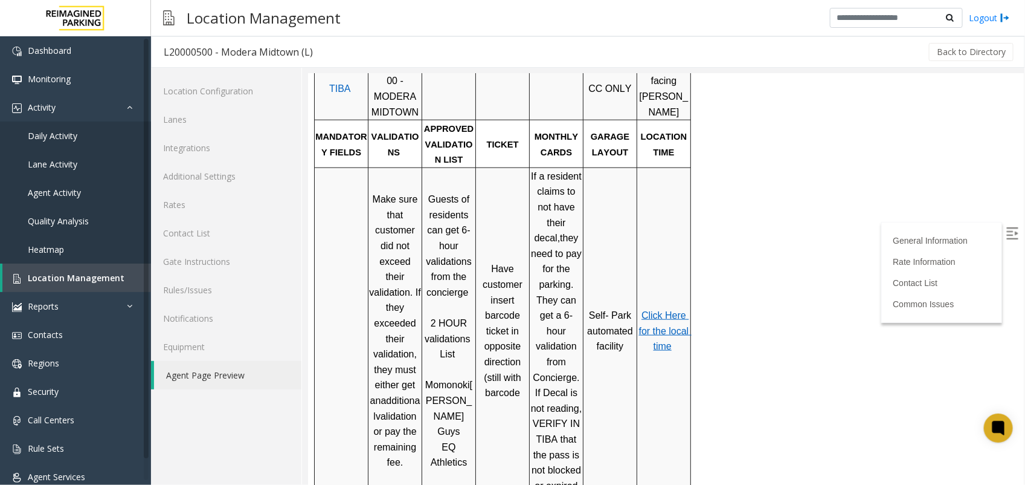
scroll to position [529, 0]
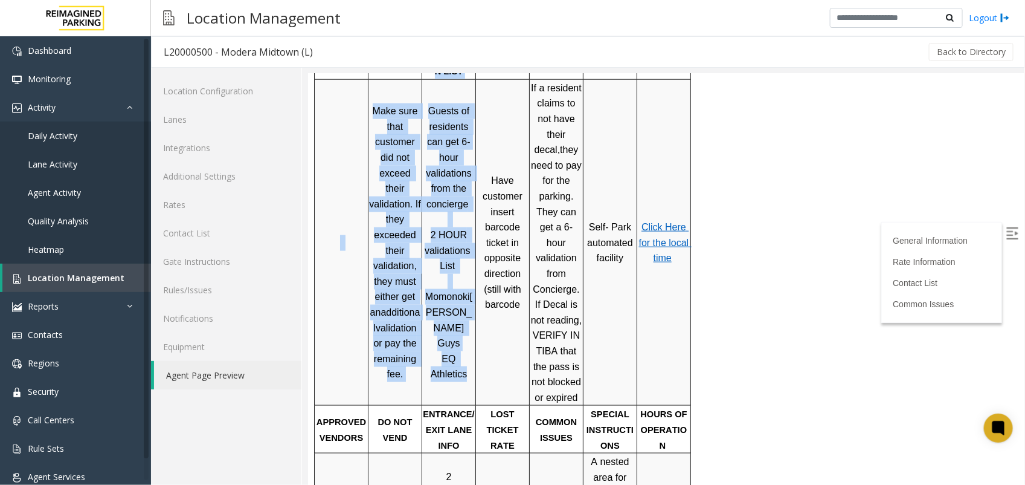
drag, startPoint x: 502, startPoint y: 389, endPoint x: 517, endPoint y: 473, distance: 84.6
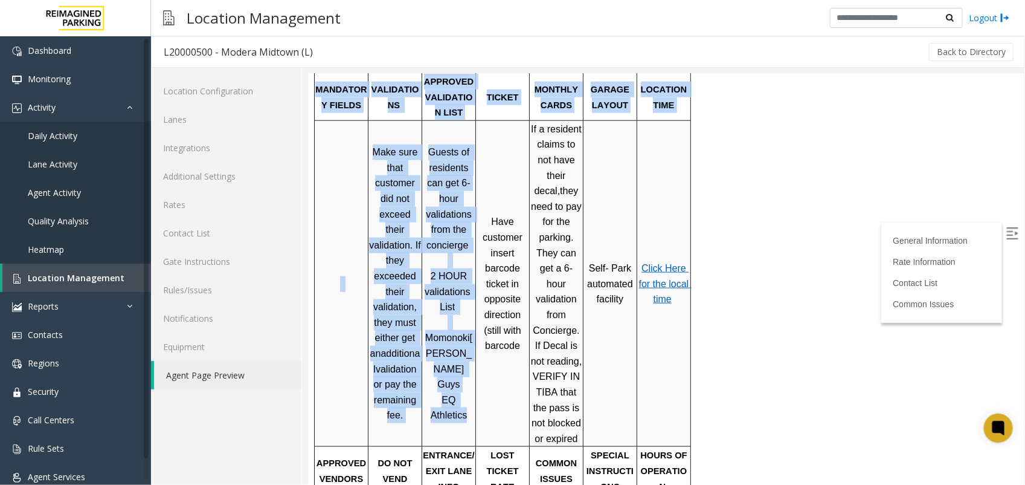
scroll to position [436, 0]
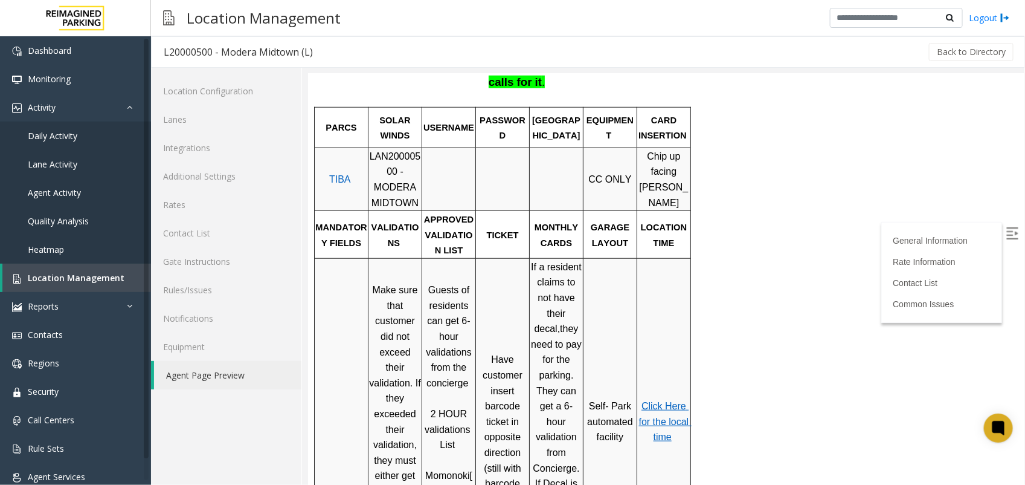
click at [501, 374] on p "Have customer insert barcode ticket in opposite direction (still with barcode" at bounding box center [502, 420] width 52 height 139
drag, startPoint x: 501, startPoint y: 374, endPoint x: 669, endPoint y: 200, distance: 241.9
click at [669, 200] on span "Chip up facing parker" at bounding box center [663, 178] width 49 height 57
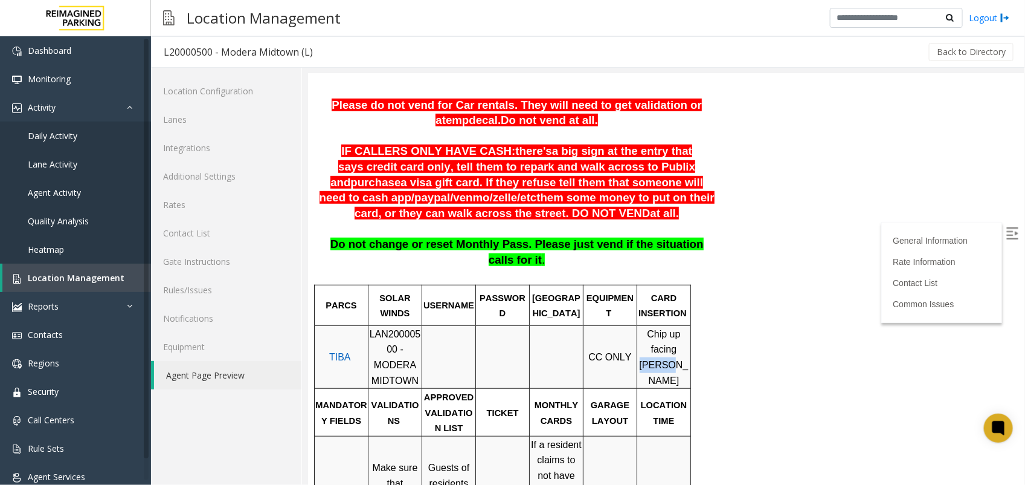
scroll to position [285, 0]
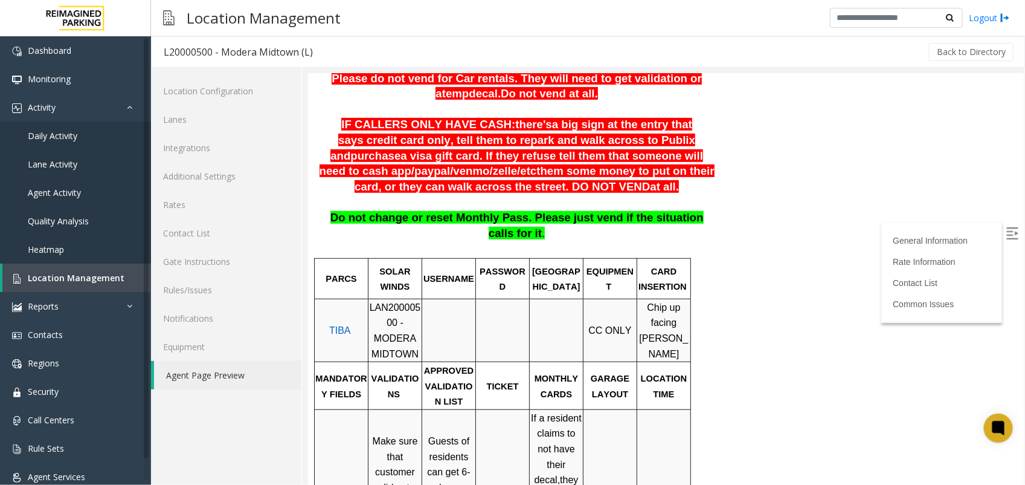
click at [395, 333] on span "LAN20000500 - MODERA MIDTOWN" at bounding box center [394, 330] width 51 height 57
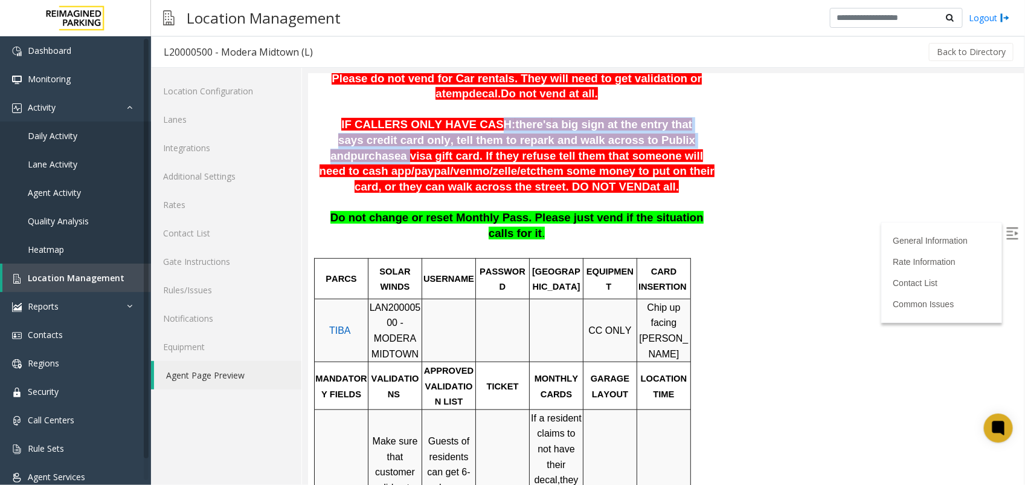
drag, startPoint x: 395, startPoint y: 333, endPoint x: 628, endPoint y: 182, distance: 277.4
click at [628, 182] on span "IF CALLERS ONLY HAVE CASH: there's a big sign at the entry that says credit car…" at bounding box center [516, 154] width 395 height 74
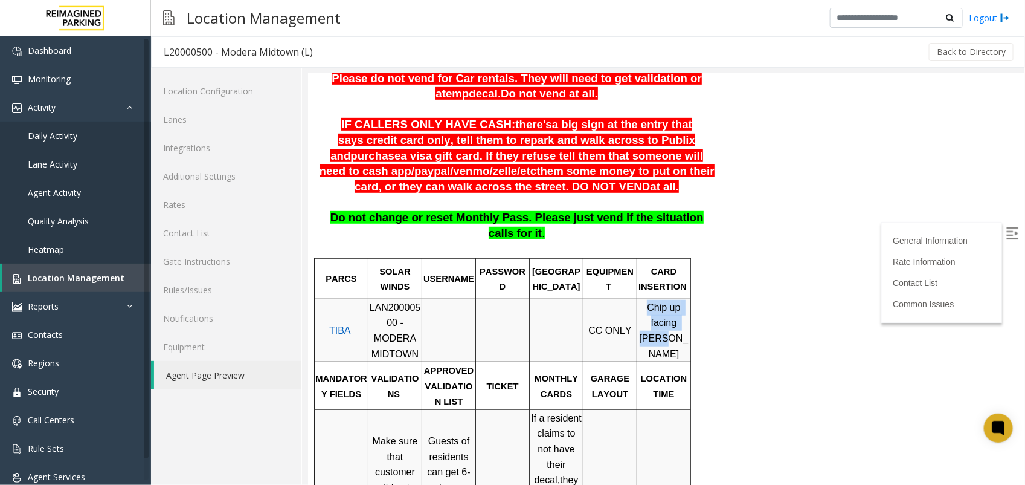
drag, startPoint x: 650, startPoint y: 336, endPoint x: 683, endPoint y: 357, distance: 39.4
click at [683, 357] on span "Chip up facing parker" at bounding box center [663, 330] width 49 height 57
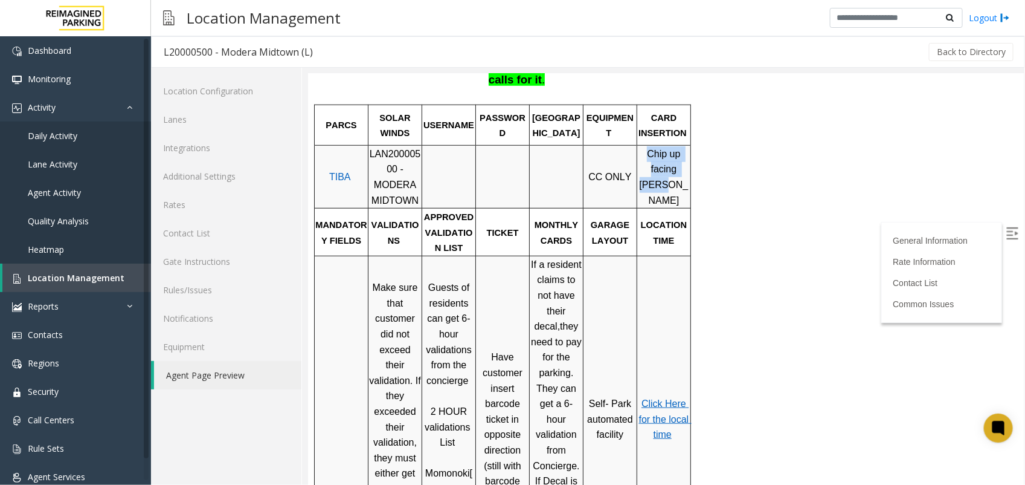
scroll to position [512, 0]
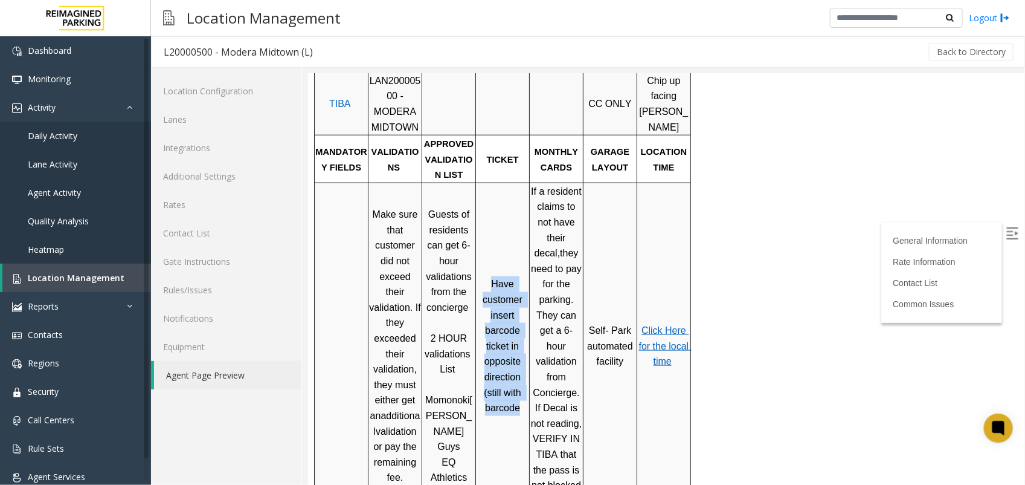
drag, startPoint x: 491, startPoint y: 268, endPoint x: 525, endPoint y: 405, distance: 142.0
click at [525, 405] on div "Have customer insert barcode ticket in opposite direction (still with barcode" at bounding box center [502, 345] width 53 height 140
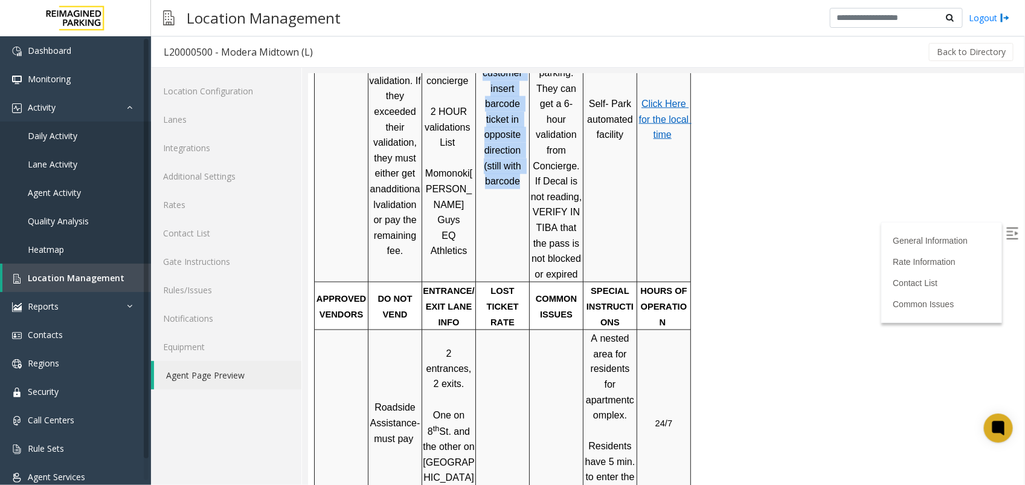
scroll to position [587, 0]
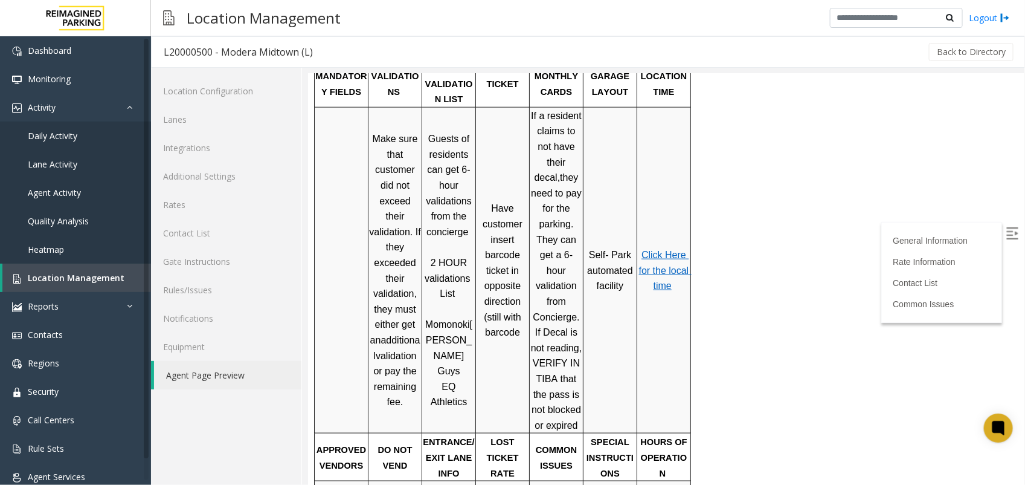
click at [659, 263] on span "Click Here for the local time" at bounding box center [665, 269] width 53 height 41
click at [192, 204] on link "Rates" at bounding box center [226, 204] width 150 height 28
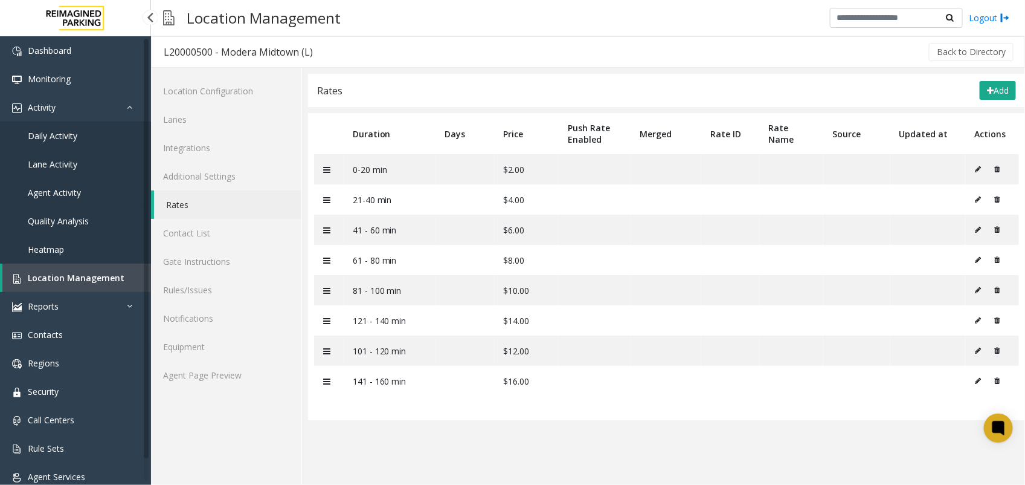
click at [89, 184] on link "Agent Activity" at bounding box center [75, 192] width 151 height 28
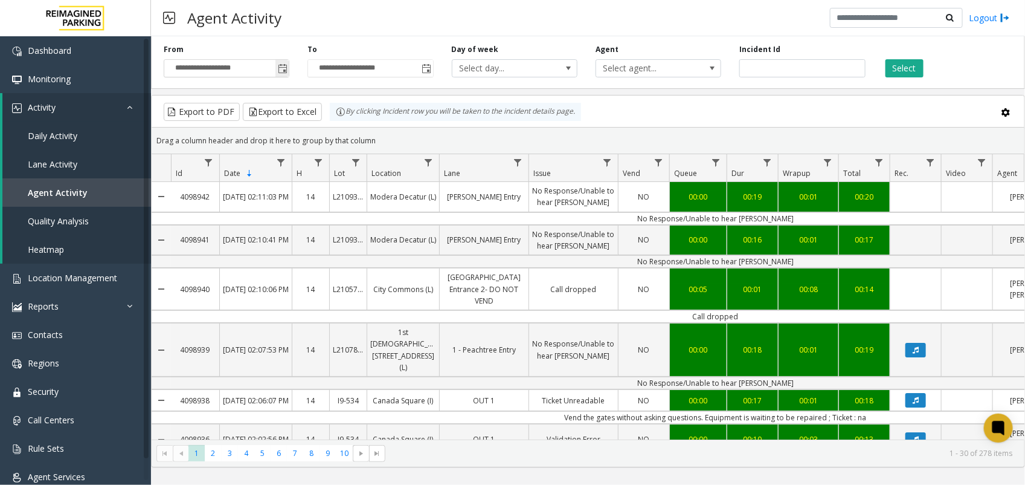
click at [283, 67] on span "Toggle popup" at bounding box center [283, 69] width 10 height 10
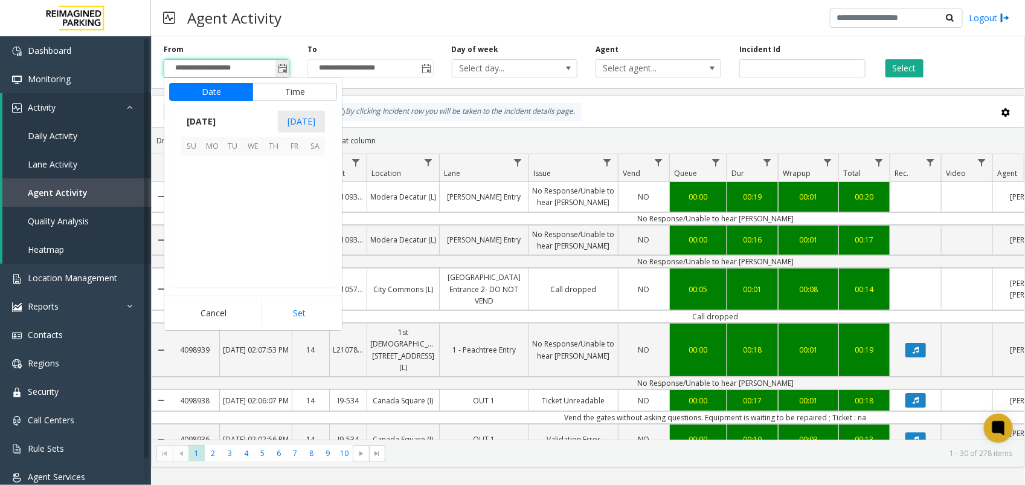
scroll to position [216908, 0]
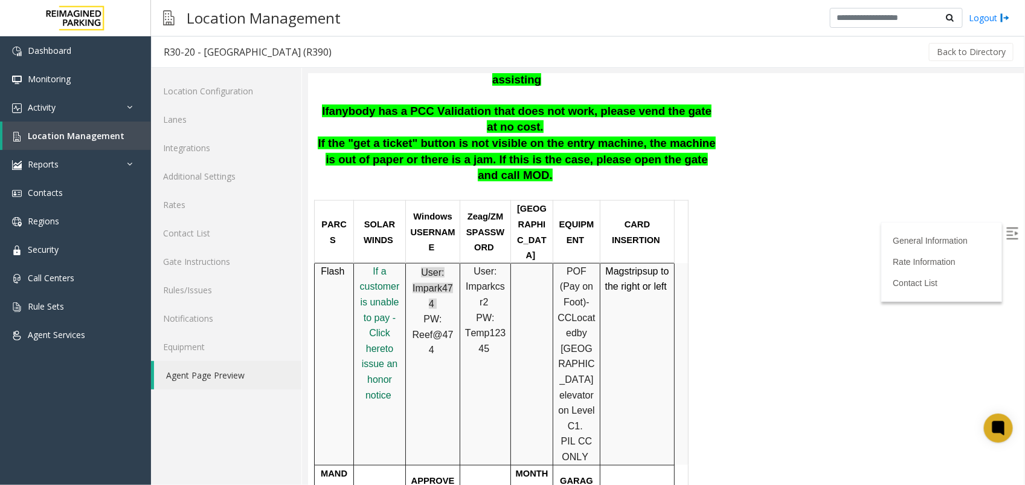
scroll to position [529, 0]
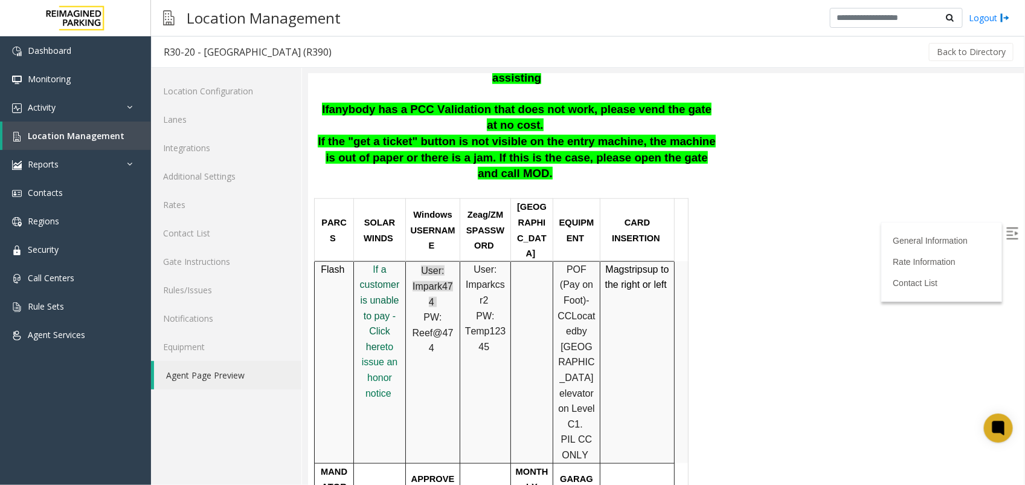
click at [375, 263] on span "f a customer is unable to pay - Click her" at bounding box center [380, 307] width 40 height 88
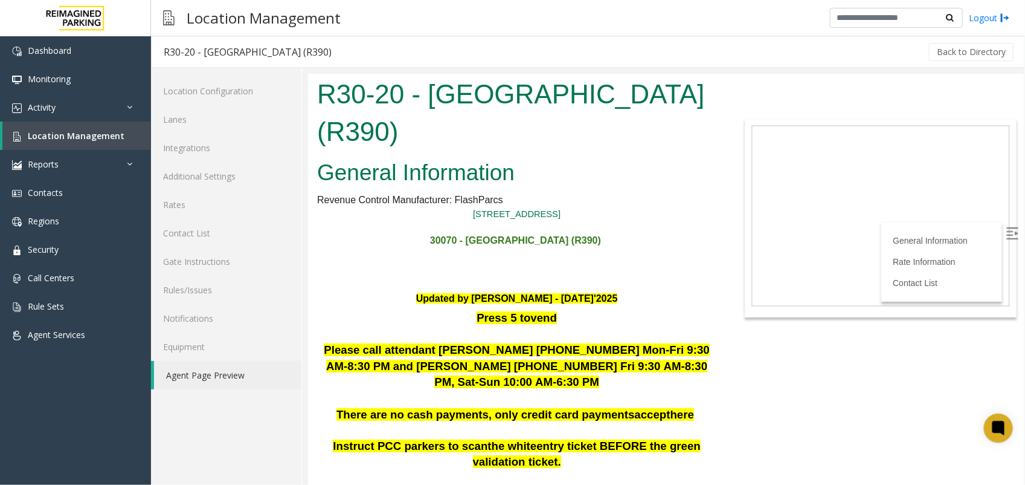
scroll to position [227, 0]
